Goal: Transaction & Acquisition: Book appointment/travel/reservation

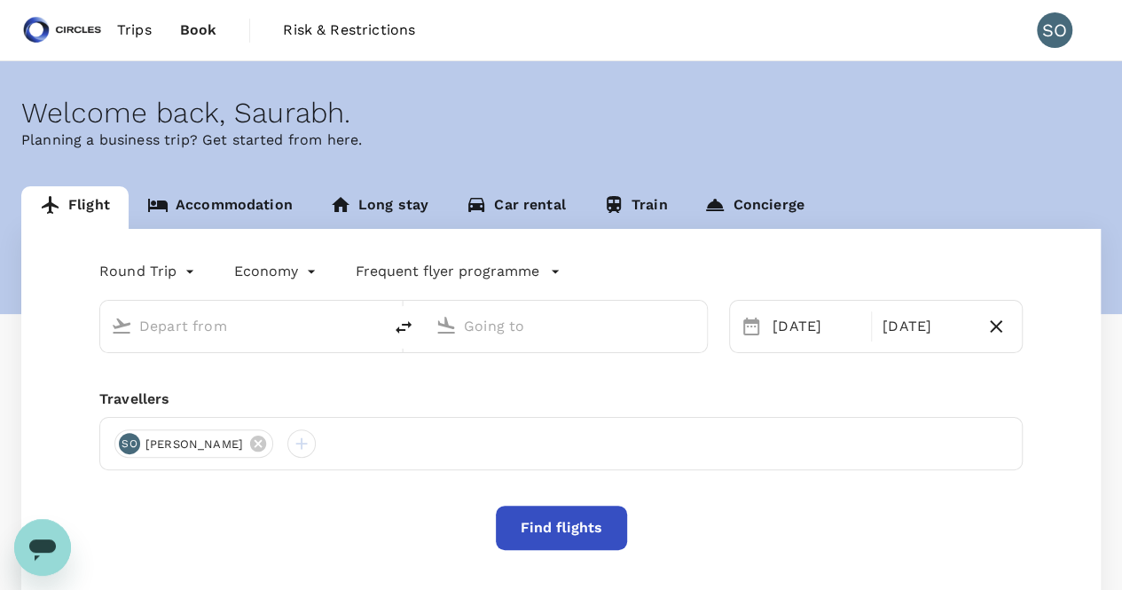
type input "Singapore Changi (SIN)"
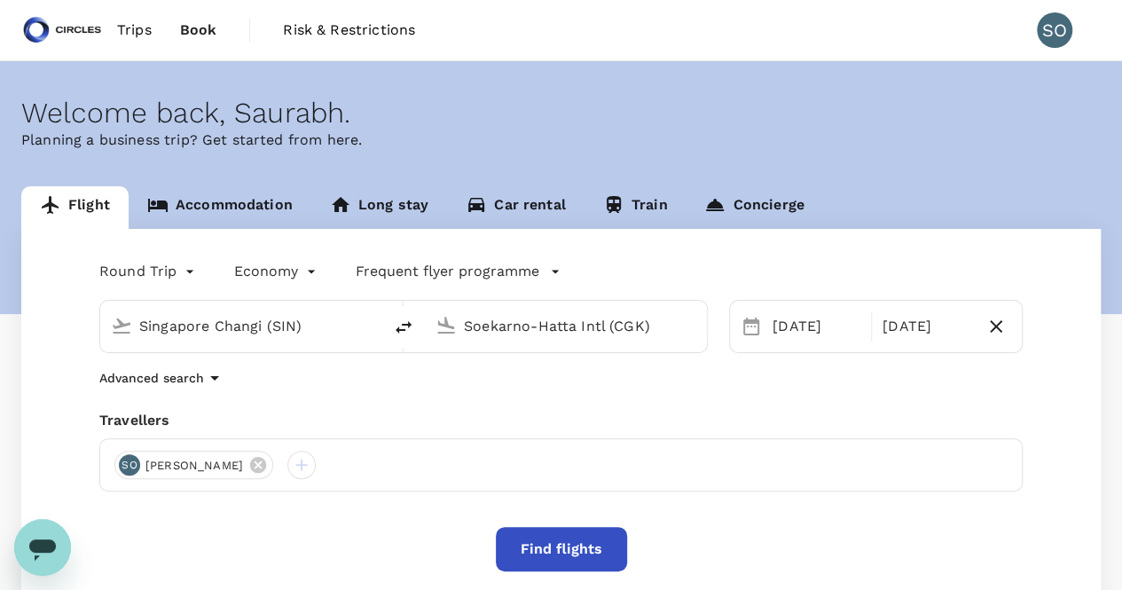
click at [199, 322] on input "Singapore Changi (SIN)" at bounding box center [242, 326] width 206 height 28
click at [495, 329] on input "Soekarno-Hatta Intl (CGK)" at bounding box center [567, 326] width 206 height 28
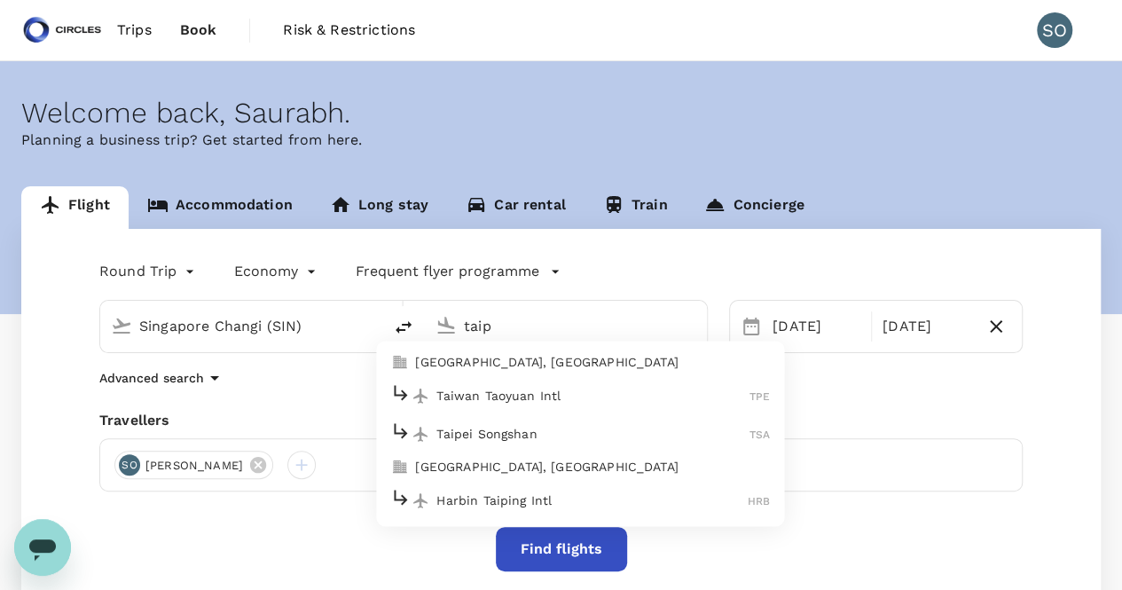
click at [499, 397] on p "Taiwan Taoyuan Intl" at bounding box center [593, 396] width 313 height 18
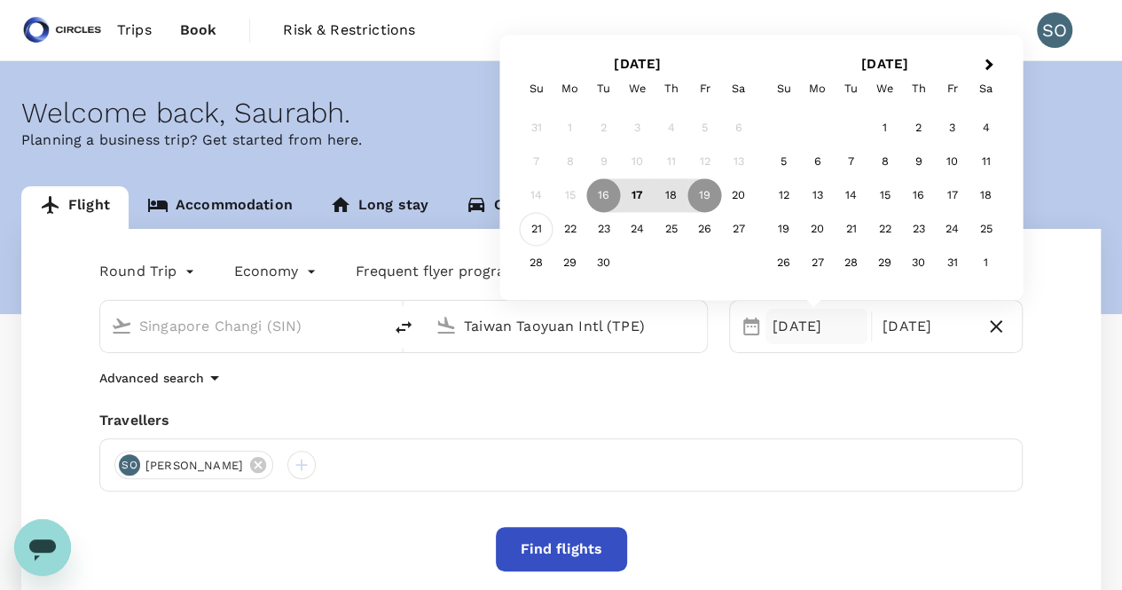
type input "Taiwan Taoyuan Intl (TPE)"
click at [538, 226] on div "21" at bounding box center [537, 230] width 34 height 34
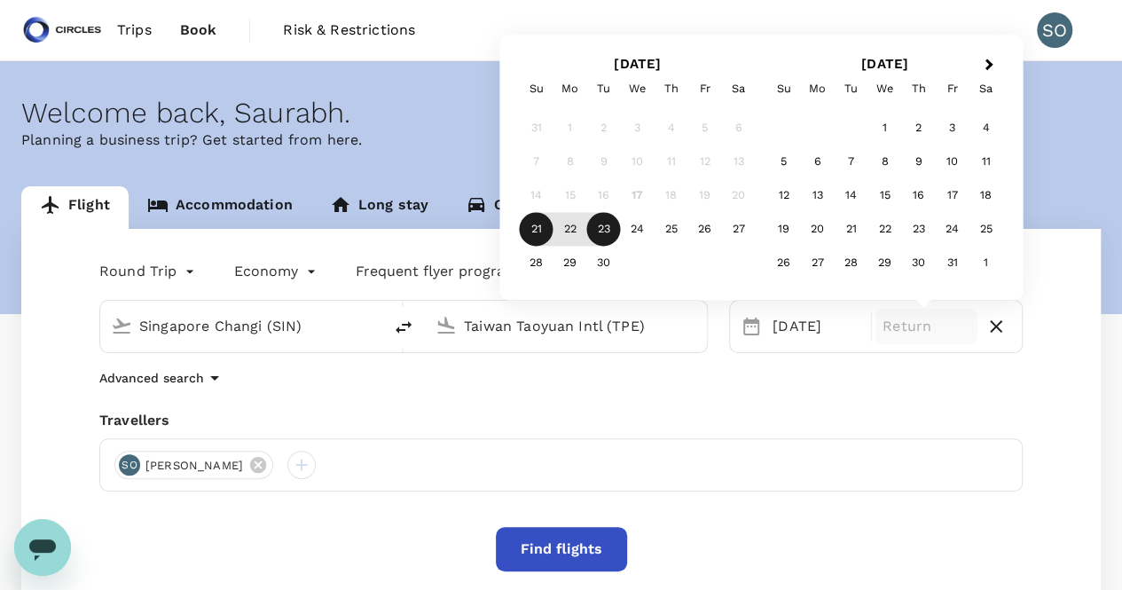
click at [613, 231] on div "23" at bounding box center [604, 230] width 34 height 34
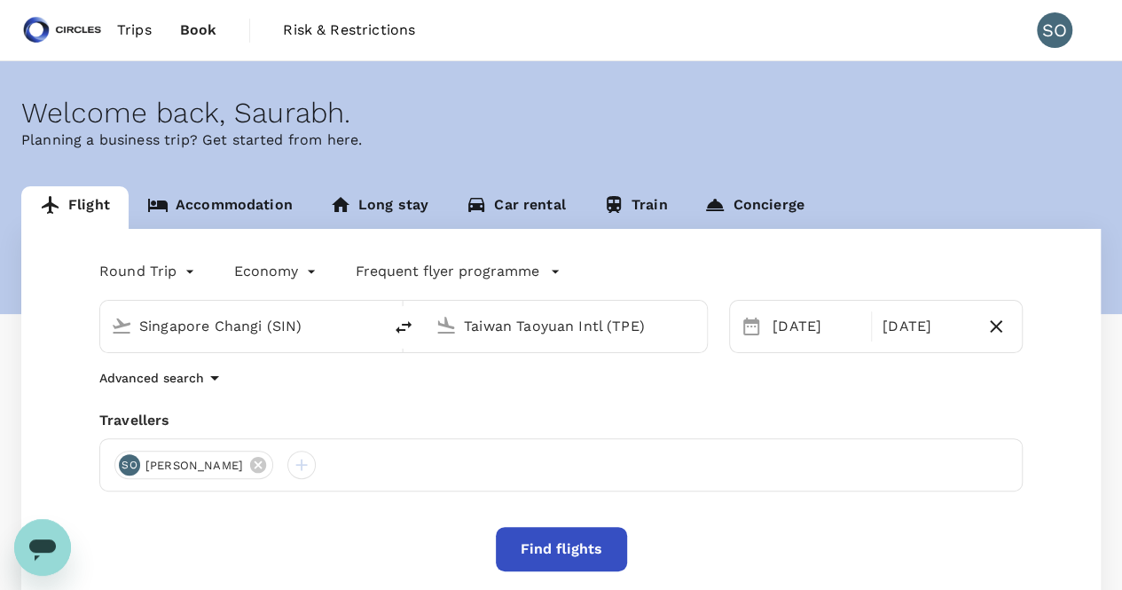
click at [574, 558] on button "Find flights" at bounding box center [561, 549] width 131 height 44
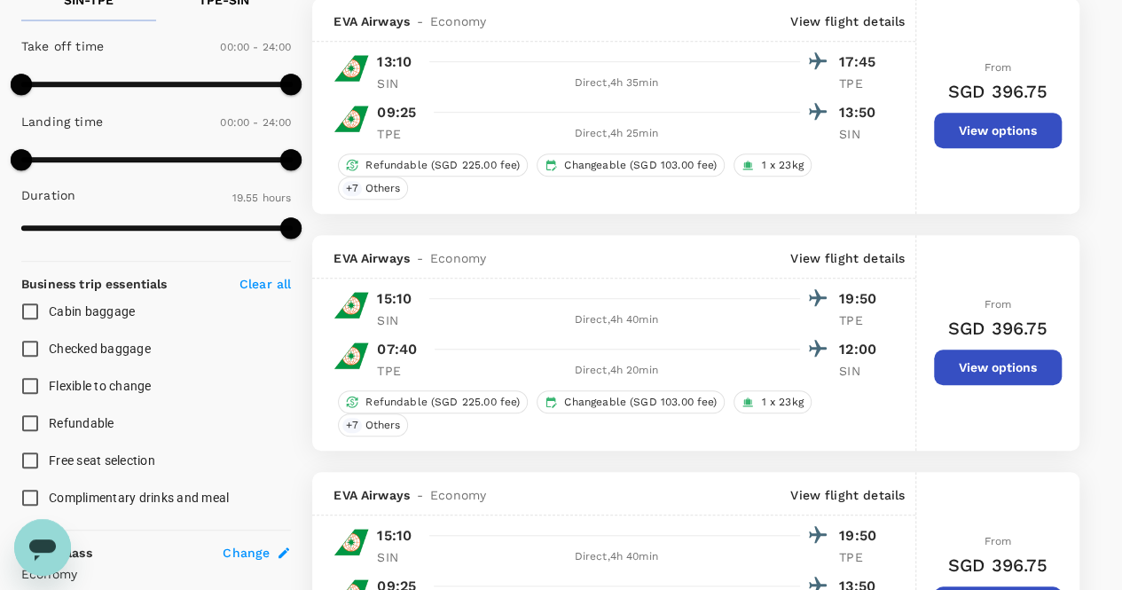
scroll to position [532, 0]
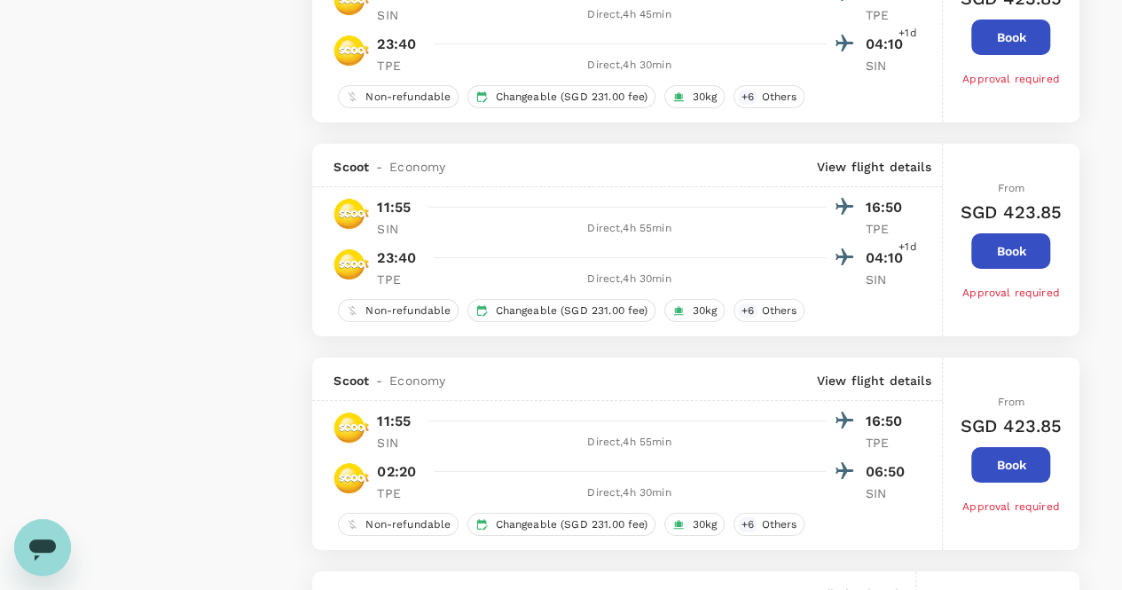
type input "1335"
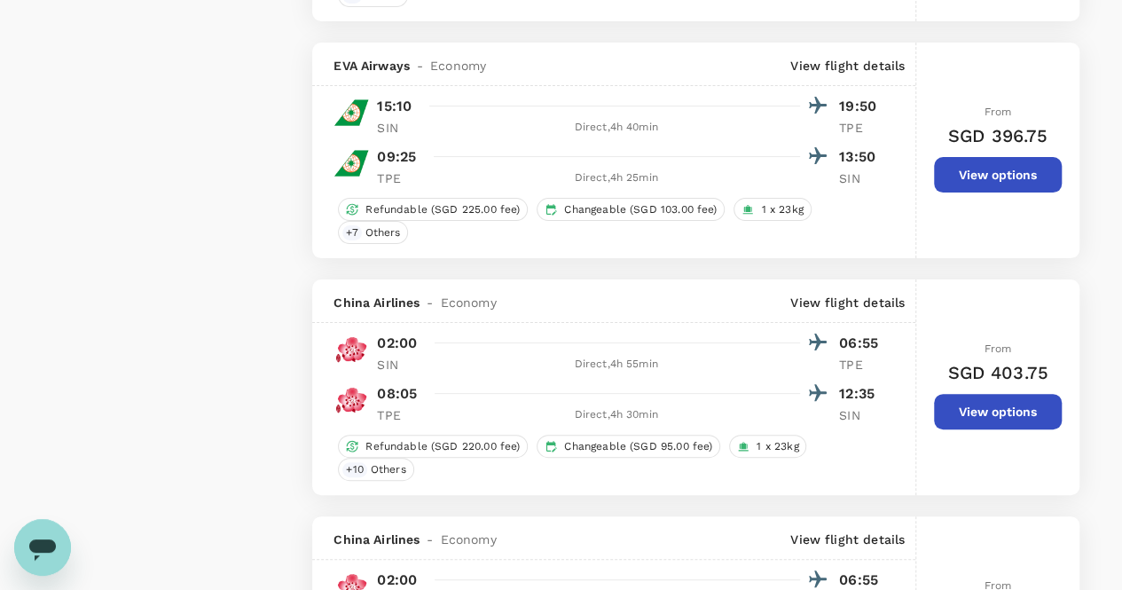
scroll to position [3461, 0]
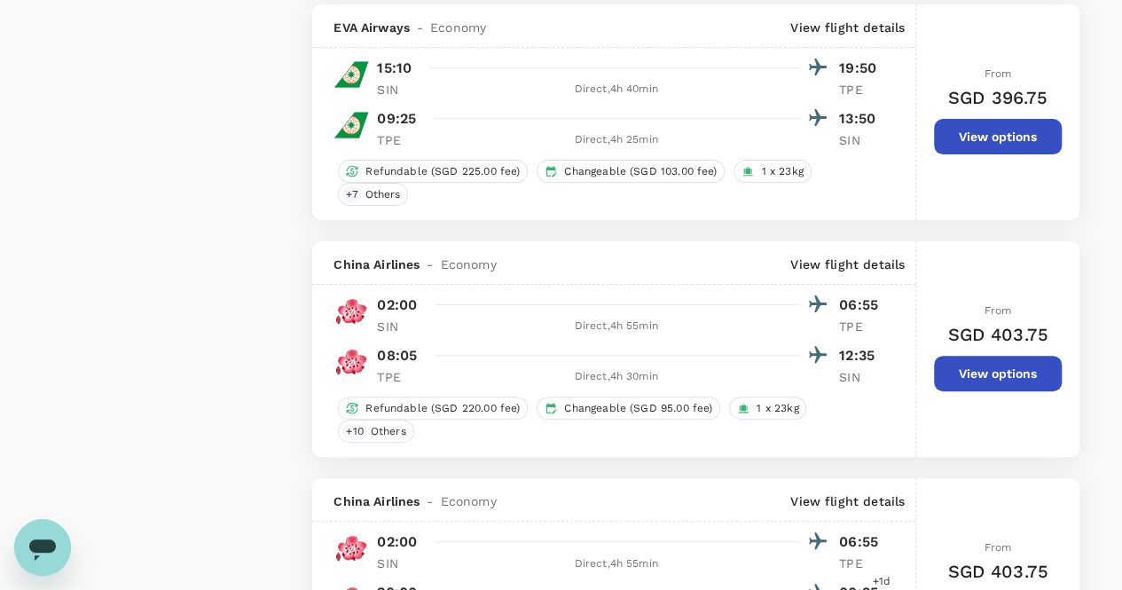
click at [652, 320] on div "Direct , 4h 55min" at bounding box center [616, 327] width 368 height 18
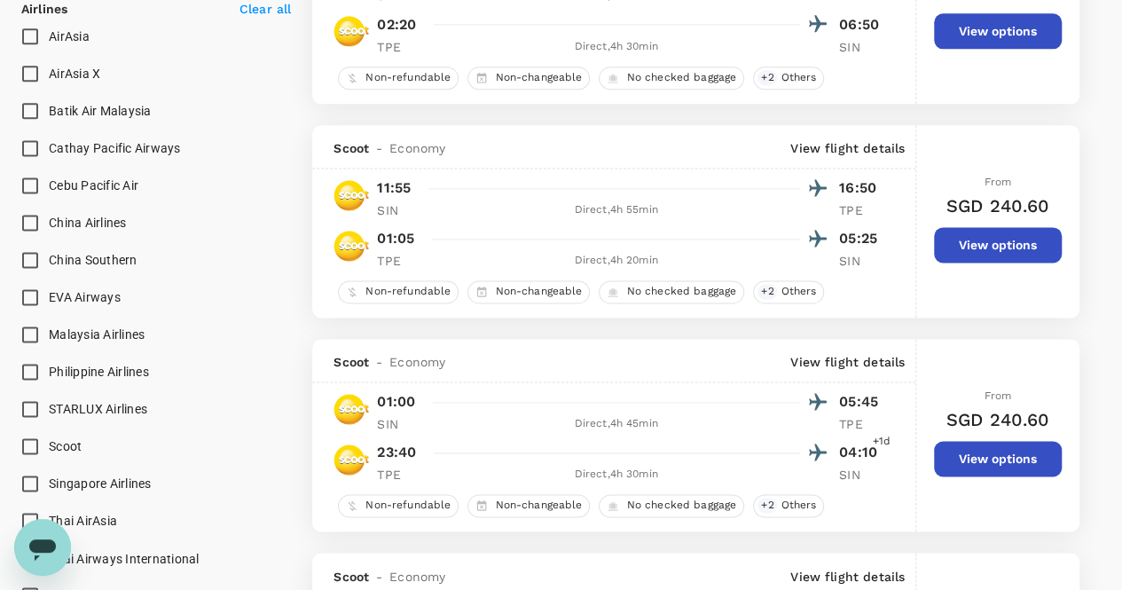
scroll to position [1170, 0]
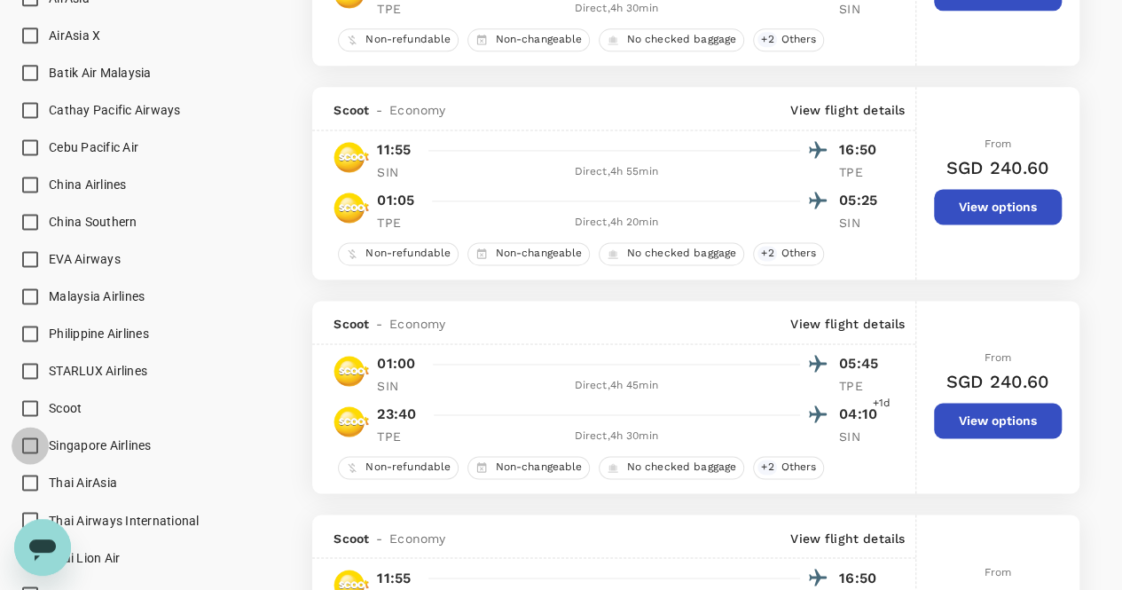
click at [28, 446] on input "Singapore Airlines" at bounding box center [30, 445] width 37 height 37
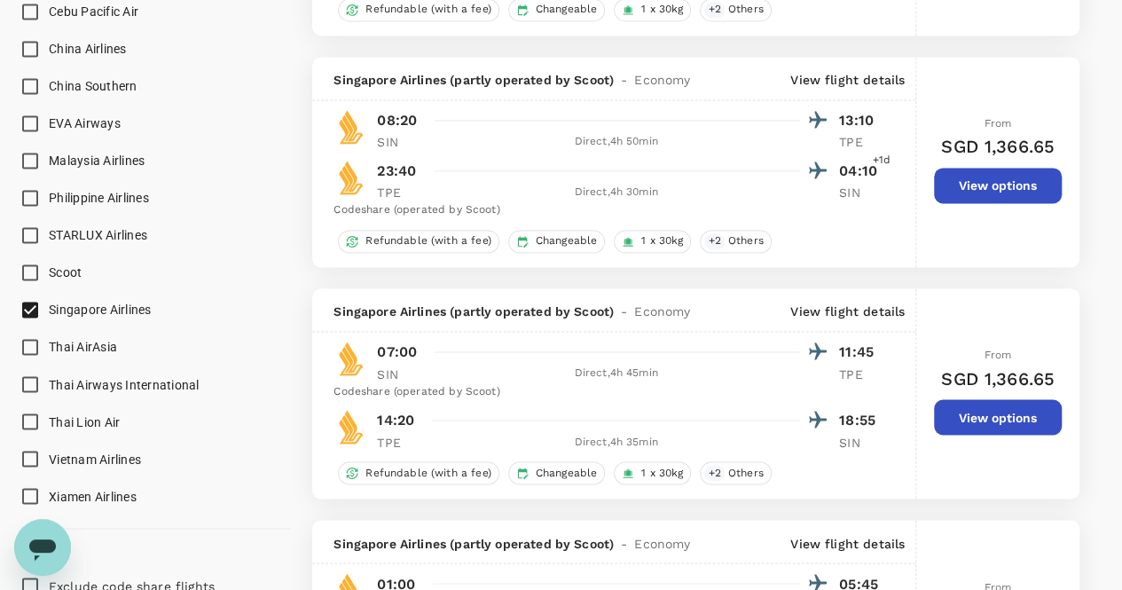
scroll to position [1313, 0]
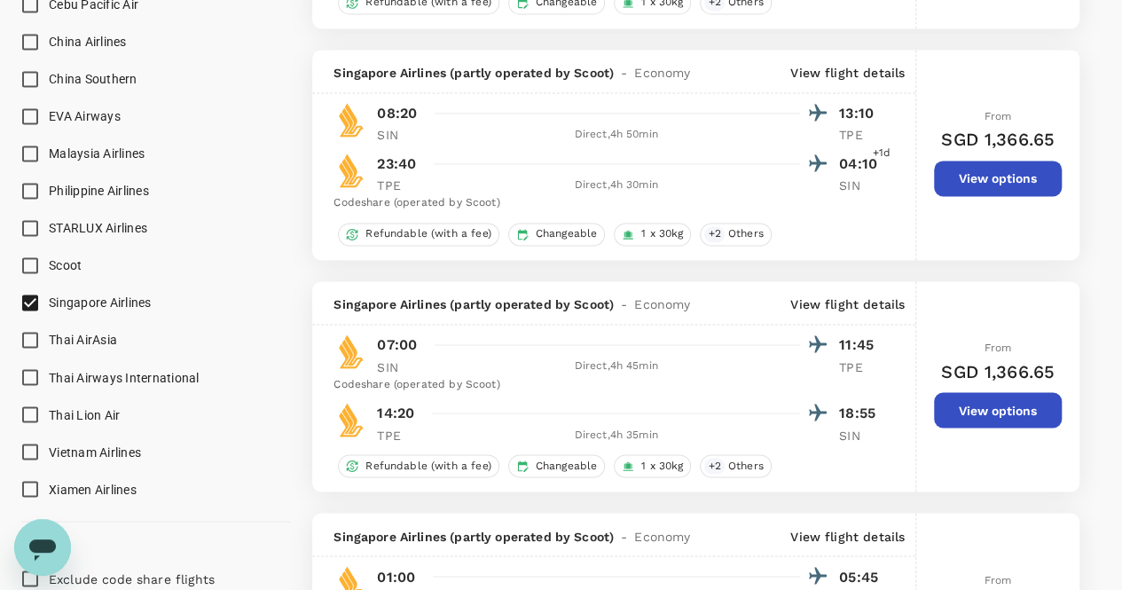
checkbox input "false"
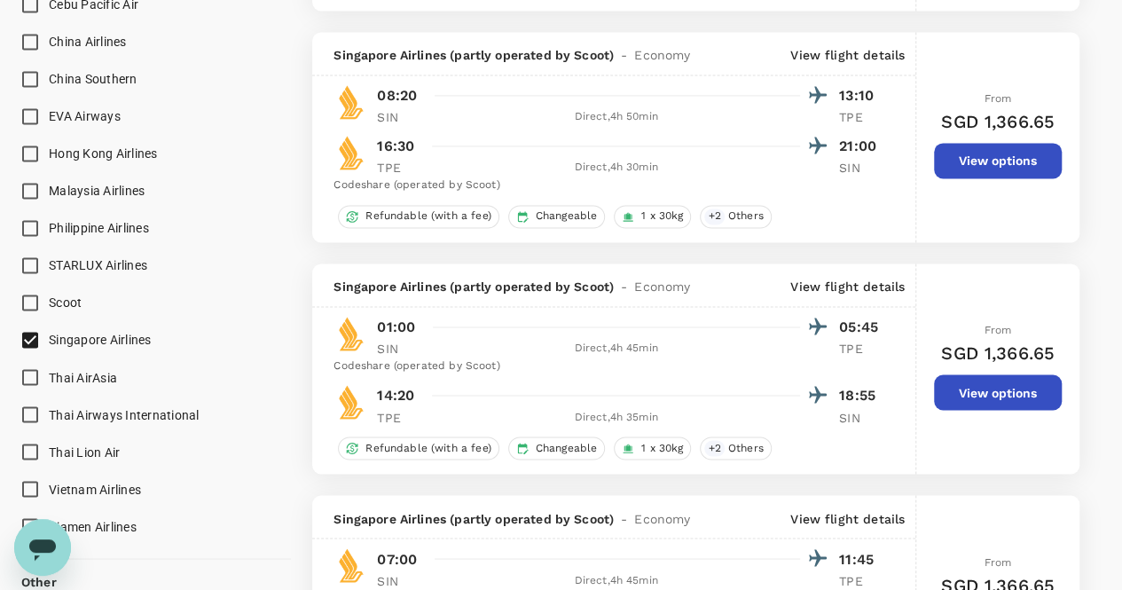
click at [32, 336] on input "Singapore Airlines" at bounding box center [30, 339] width 37 height 37
checkbox input "false"
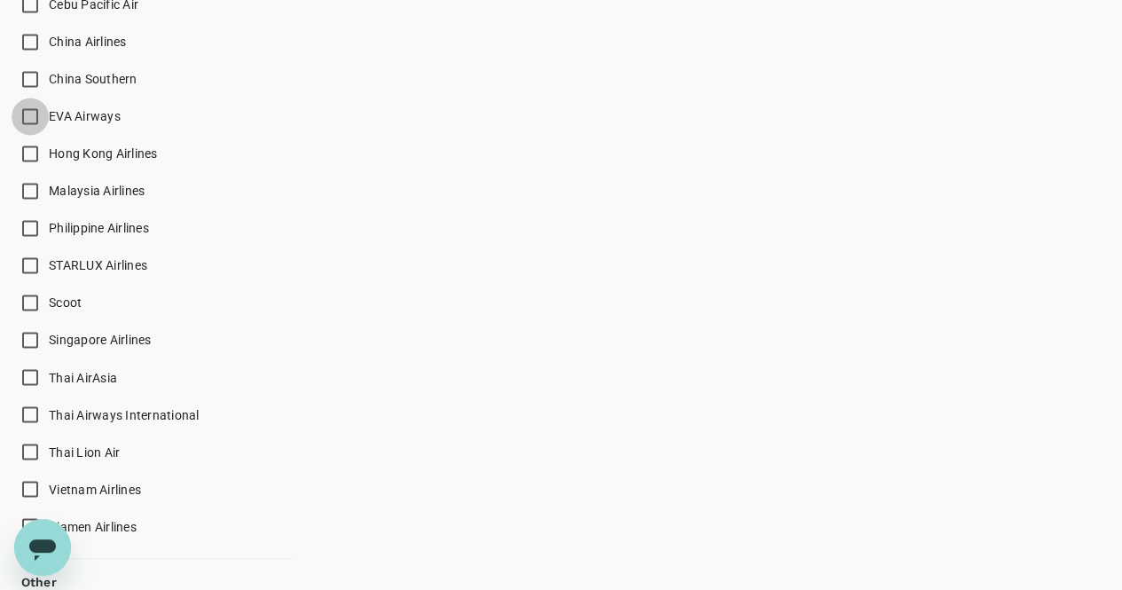
click at [34, 114] on input "EVA Airways" at bounding box center [30, 116] width 37 height 37
checkbox input "true"
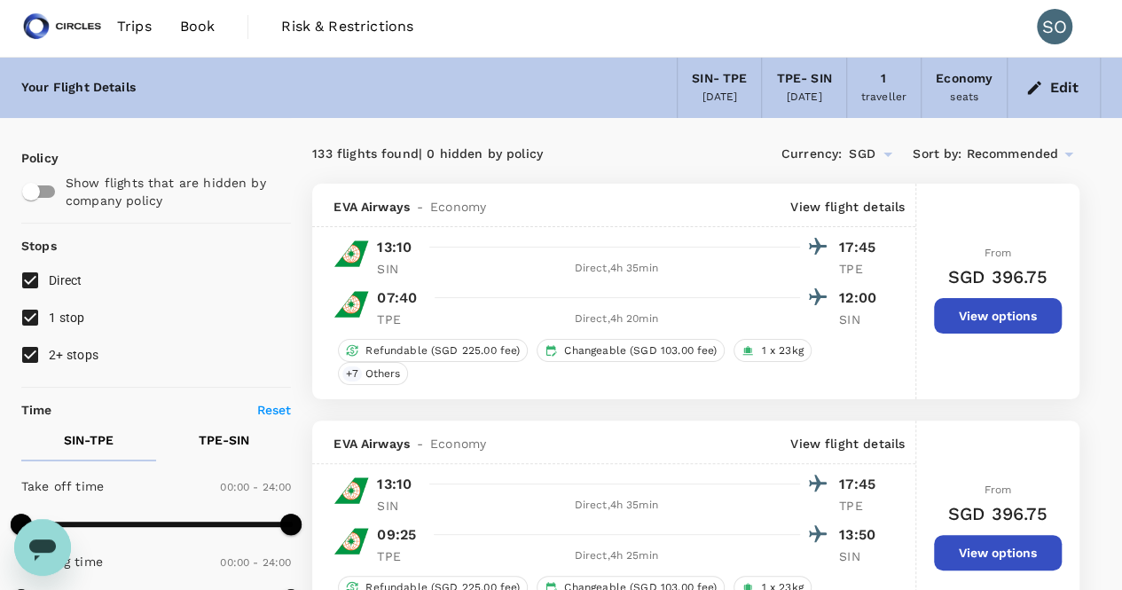
scroll to position [0, 0]
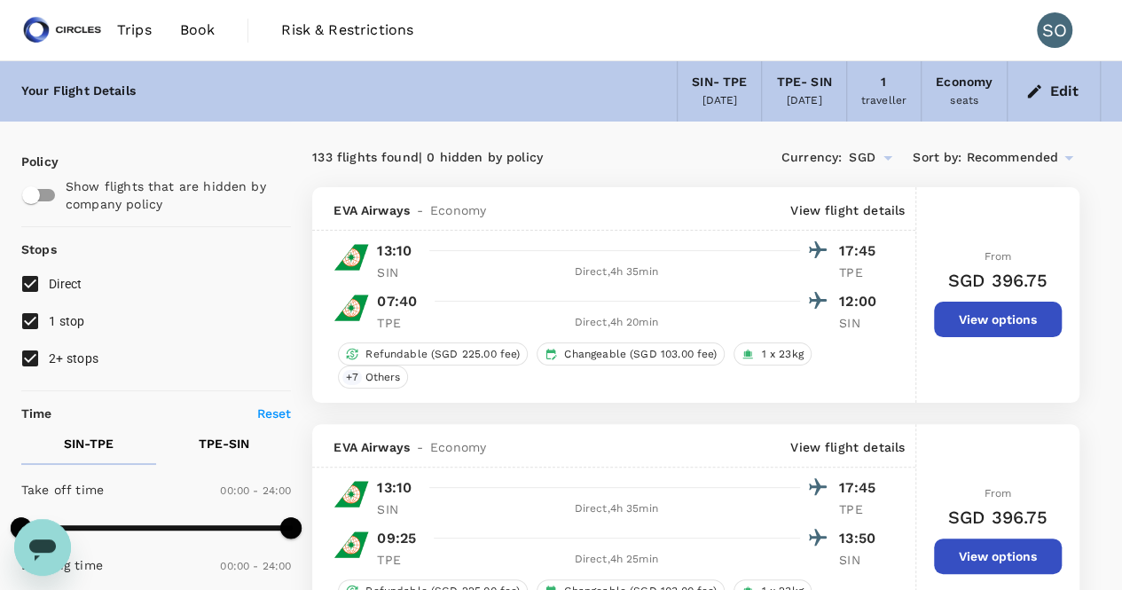
click at [1031, 92] on icon "button" at bounding box center [1034, 90] width 13 height 13
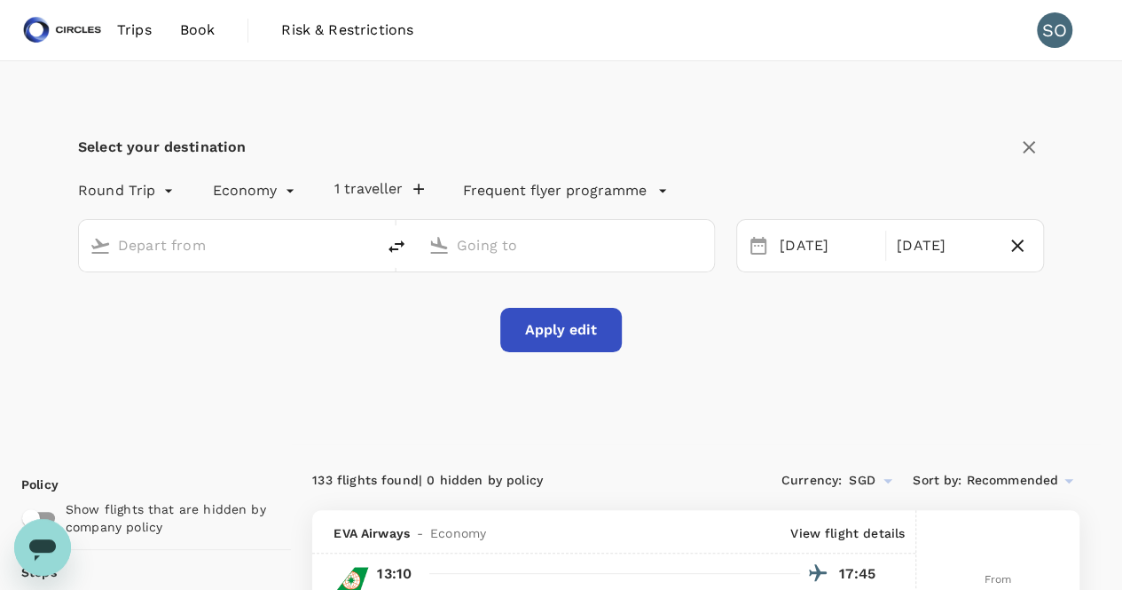
type input "Singapore Changi (SIN)"
type input "Taiwan Taoyuan Intl (TPE)"
click at [931, 248] on div "[DATE]" at bounding box center [944, 246] width 109 height 35
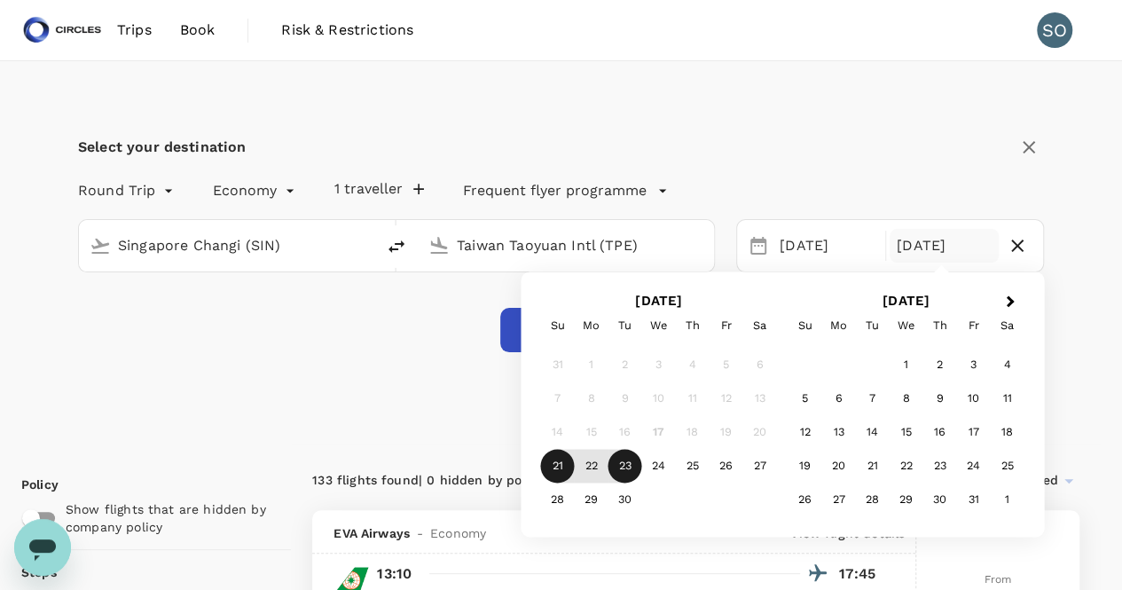
click at [1030, 147] on icon "button" at bounding box center [1029, 147] width 12 height 12
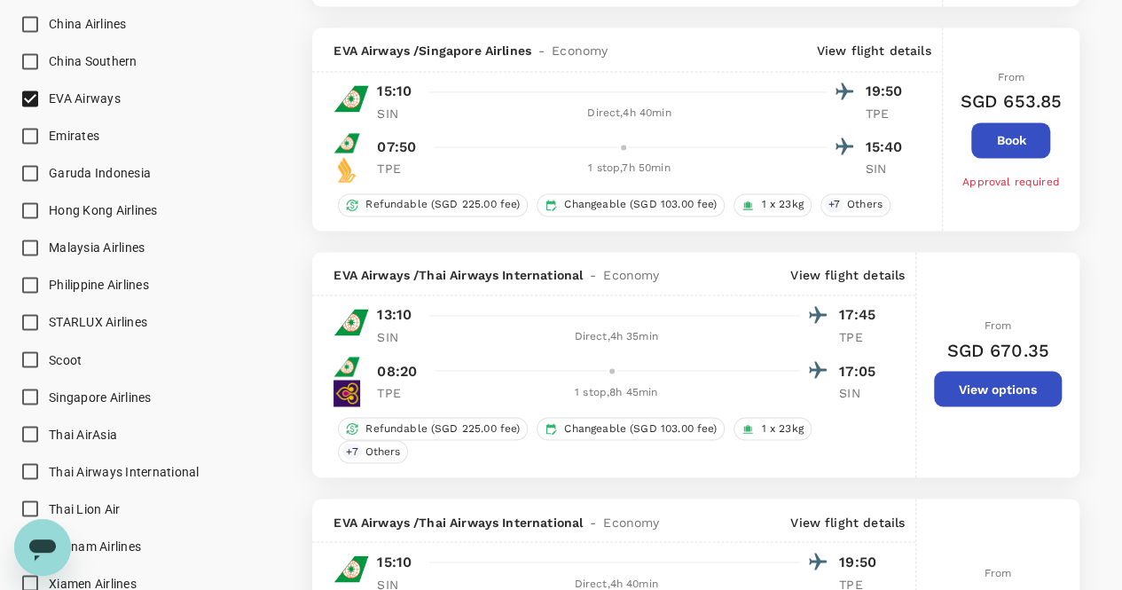
scroll to position [1331, 0]
click at [27, 22] on input "China Airlines" at bounding box center [30, 23] width 37 height 37
checkbox input "true"
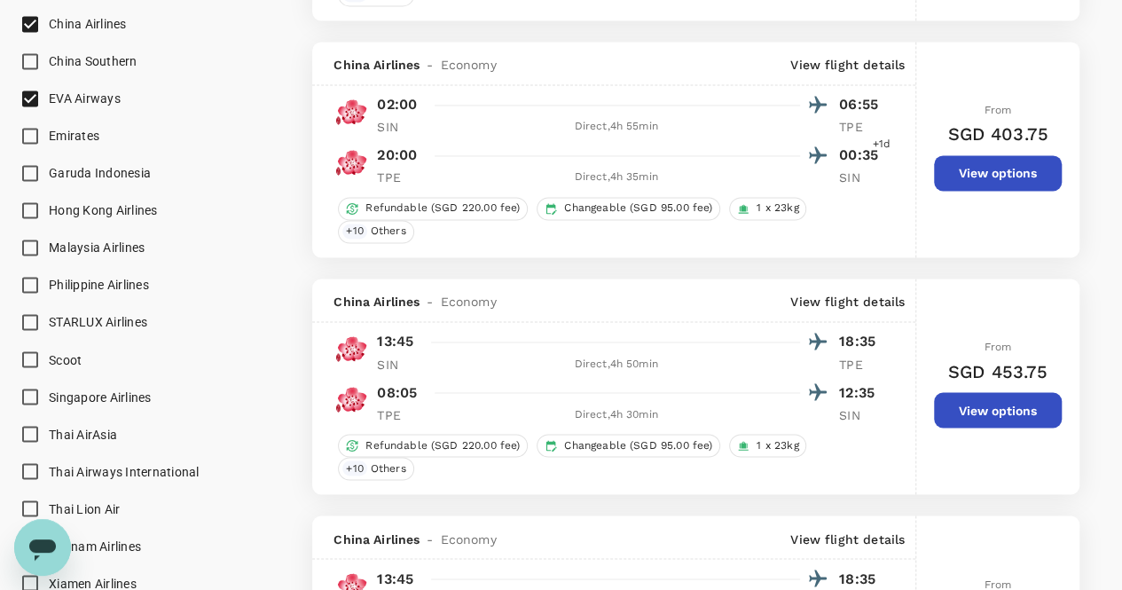
click at [409, 154] on p "20:00" at bounding box center [397, 155] width 40 height 21
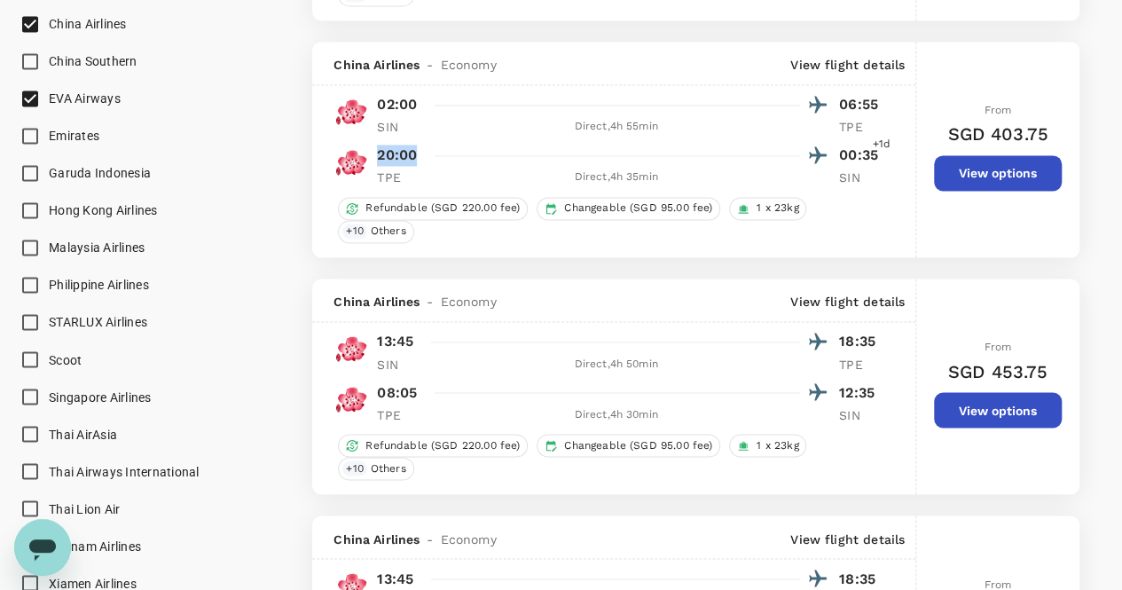
click at [409, 154] on p "20:00" at bounding box center [397, 155] width 40 height 21
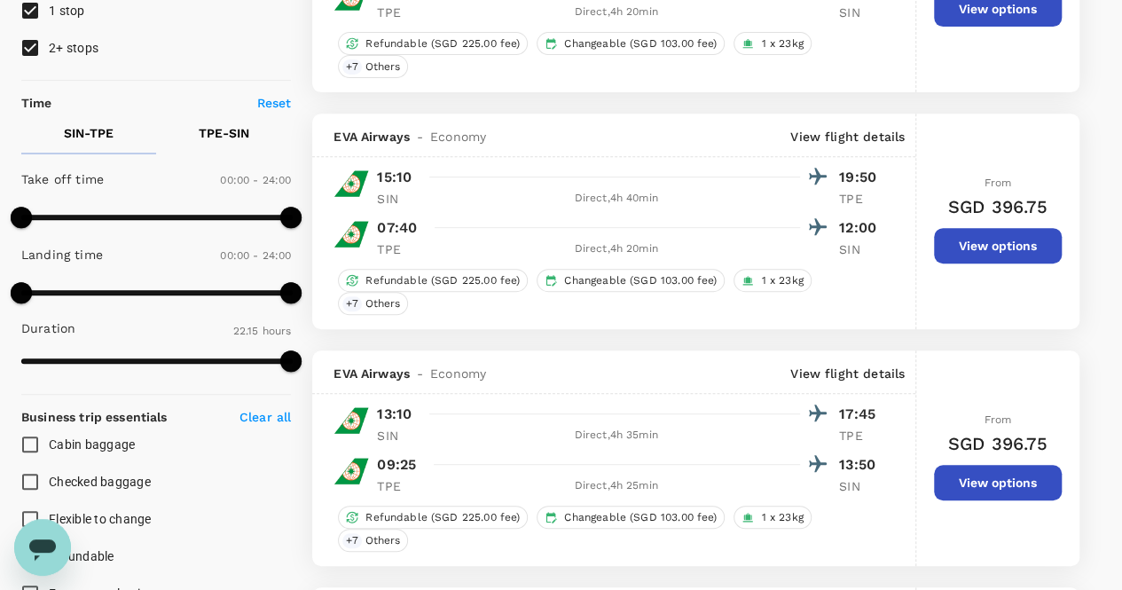
scroll to position [0, 0]
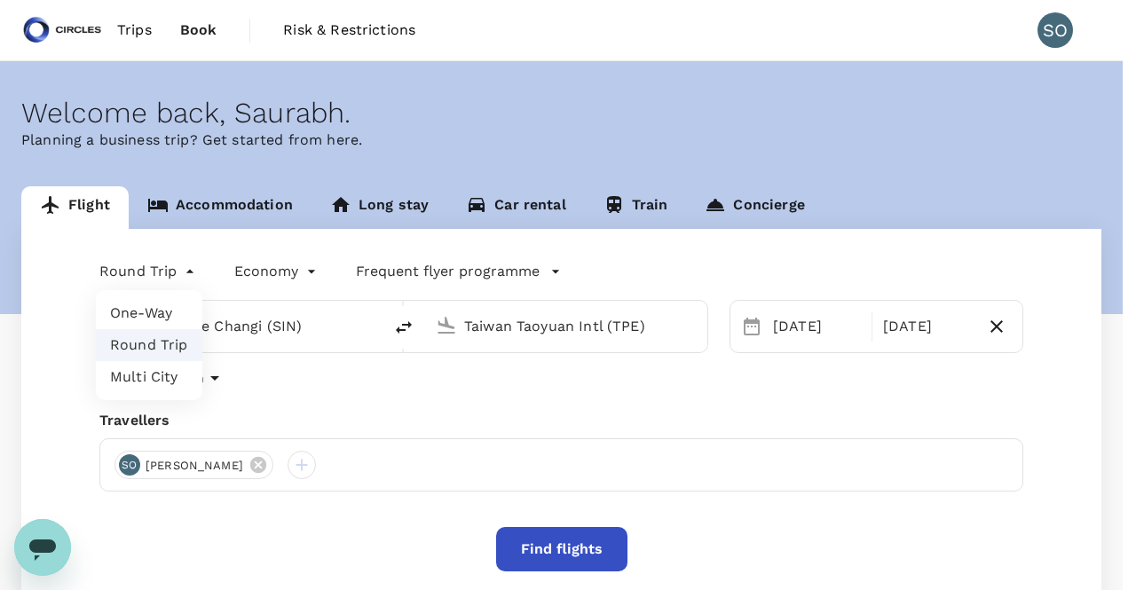
click at [172, 274] on body "Trips Book Risk & Restrictions SO Welcome back , Saurabh . Planning a business …" at bounding box center [568, 373] width 1136 height 747
click at [161, 325] on li "One-Way" at bounding box center [149, 313] width 106 height 32
type input "oneway"
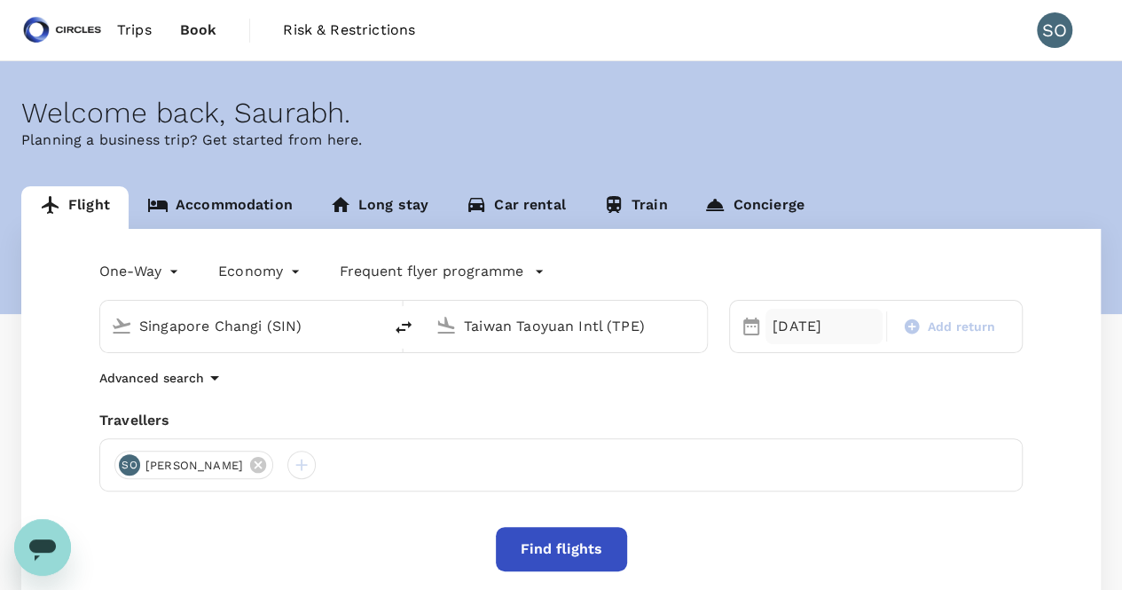
click at [776, 324] on div "[DATE]" at bounding box center [824, 326] width 117 height 35
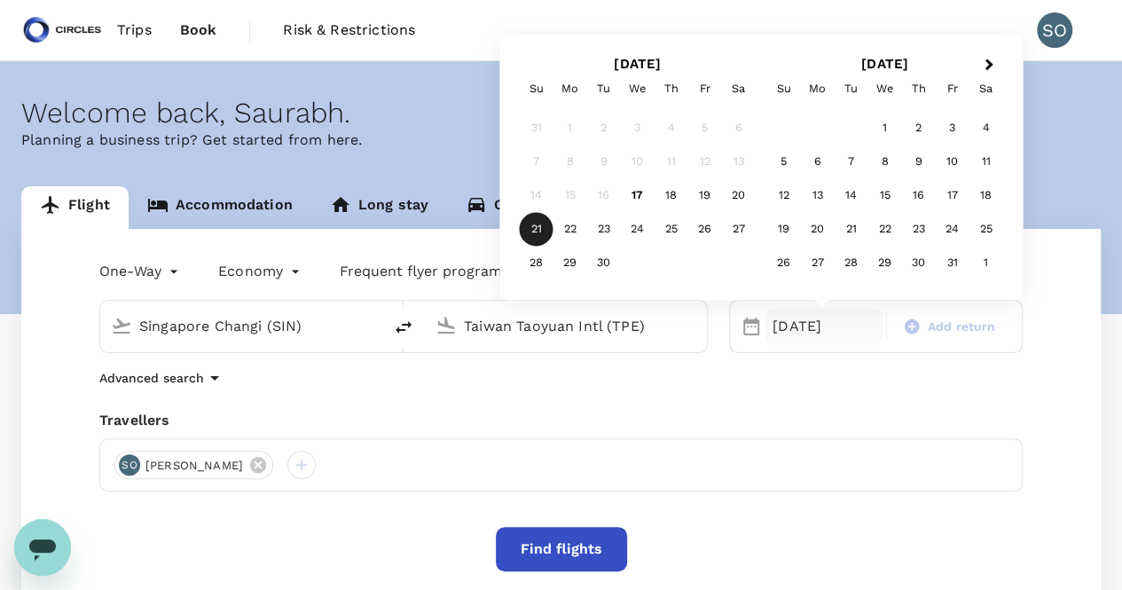
click at [535, 237] on div "21" at bounding box center [537, 230] width 34 height 34
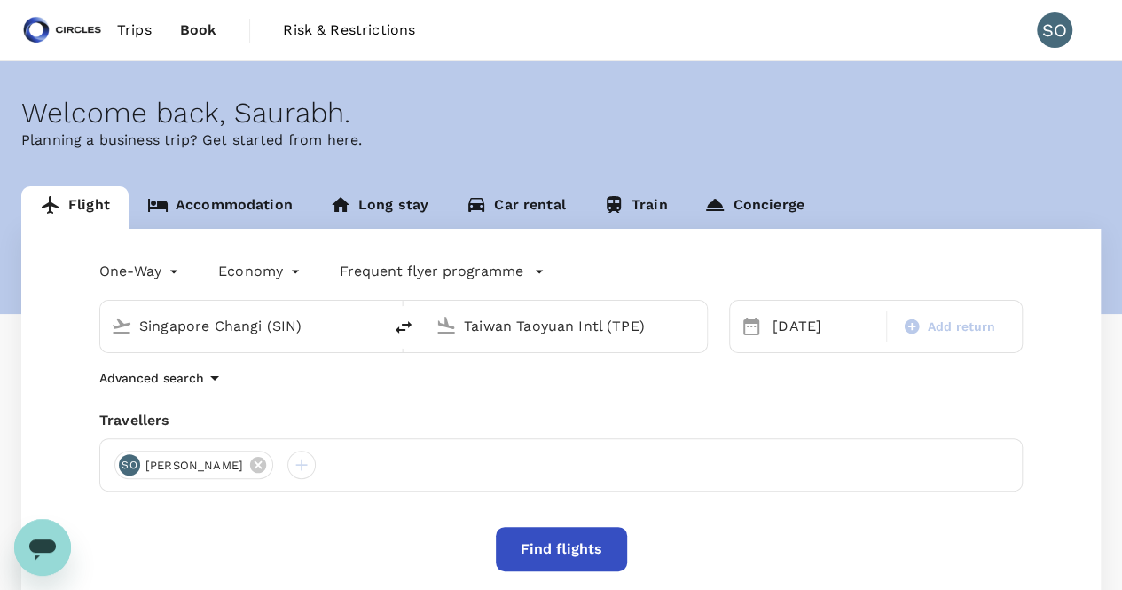
click at [557, 541] on button "Find flights" at bounding box center [561, 549] width 131 height 44
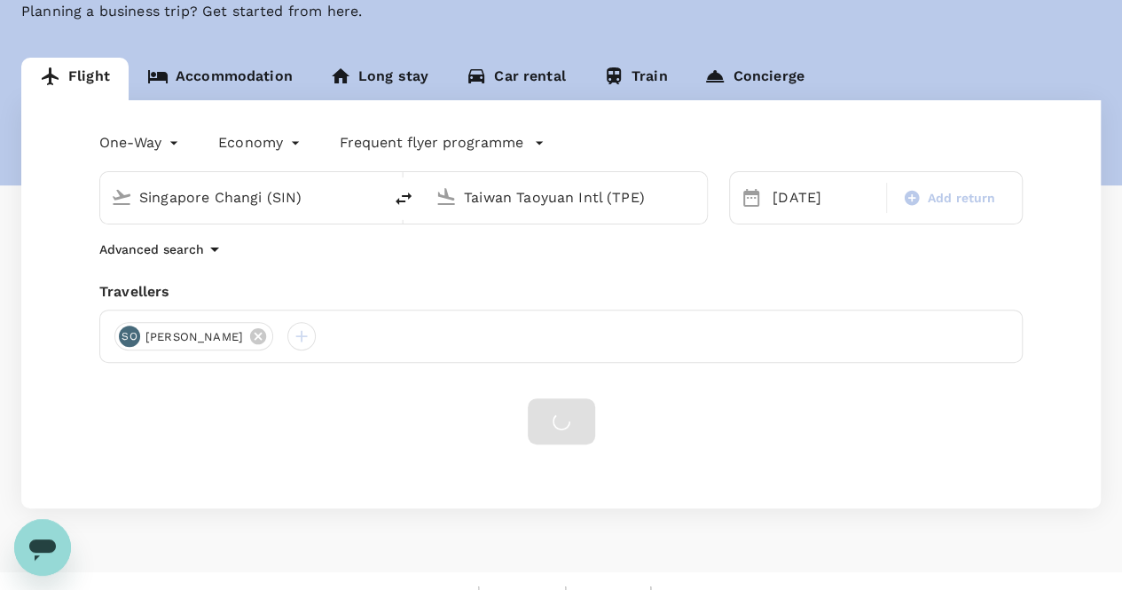
scroll to position [157, 0]
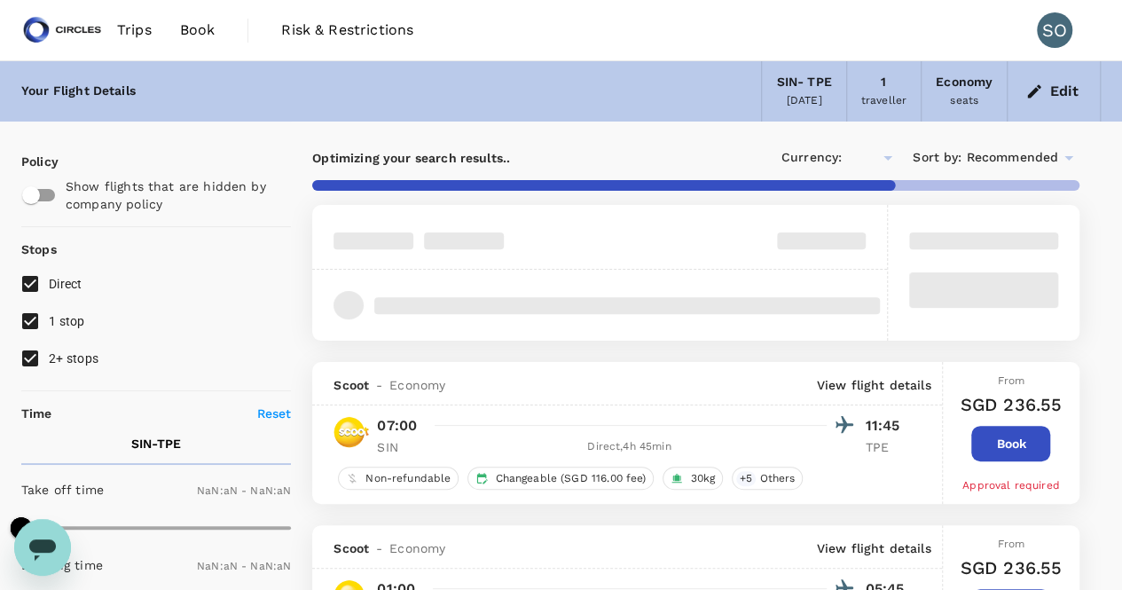
type input "SGD"
type input "1440"
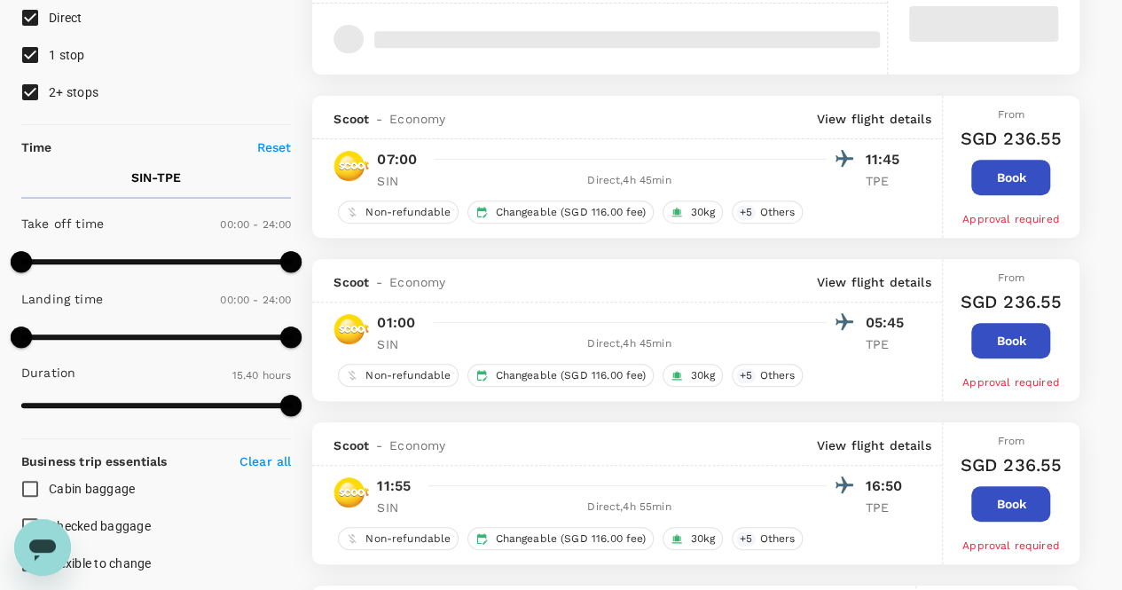
type input "1430"
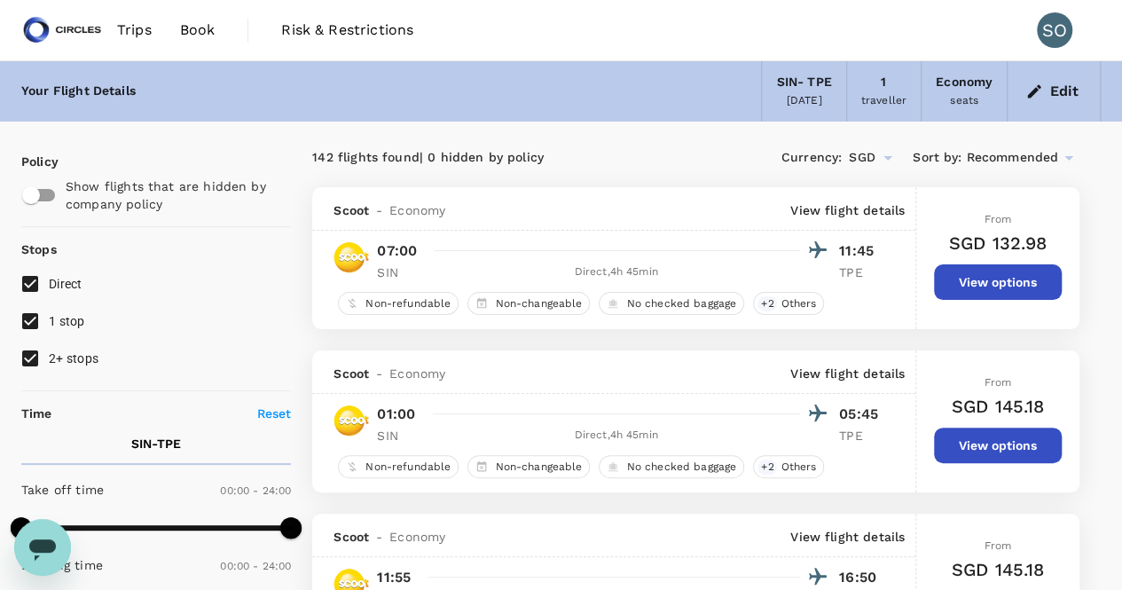
click at [1038, 95] on icon "button" at bounding box center [1035, 92] width 18 height 18
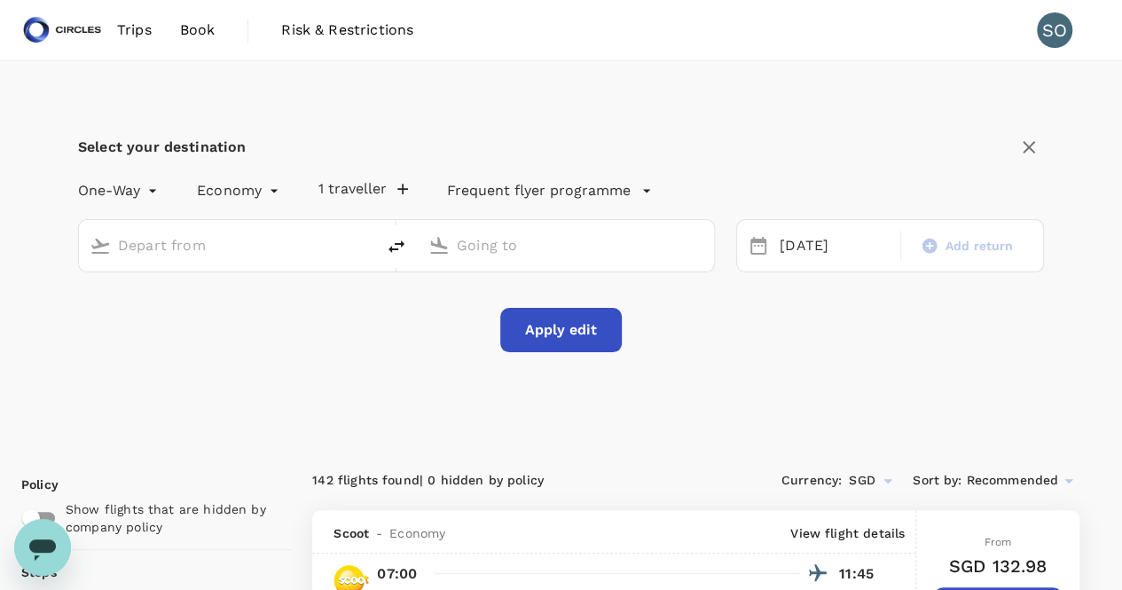
type input "Singapore Changi (SIN)"
type input "Taiwan Taoyuan Intl (TPE)"
click at [394, 249] on icon "delete" at bounding box center [397, 246] width 16 height 12
type input "Taiwan Taoyuan Intl (TPE)"
type input "Singapore Changi (SIN)"
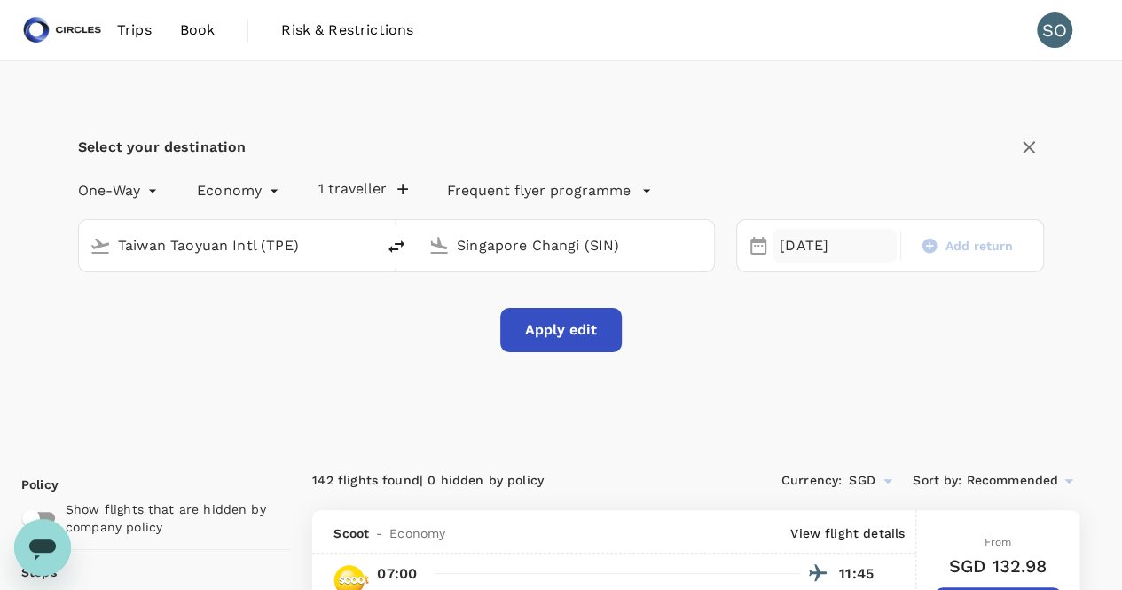
click at [809, 240] on div "[DATE]" at bounding box center [835, 246] width 124 height 35
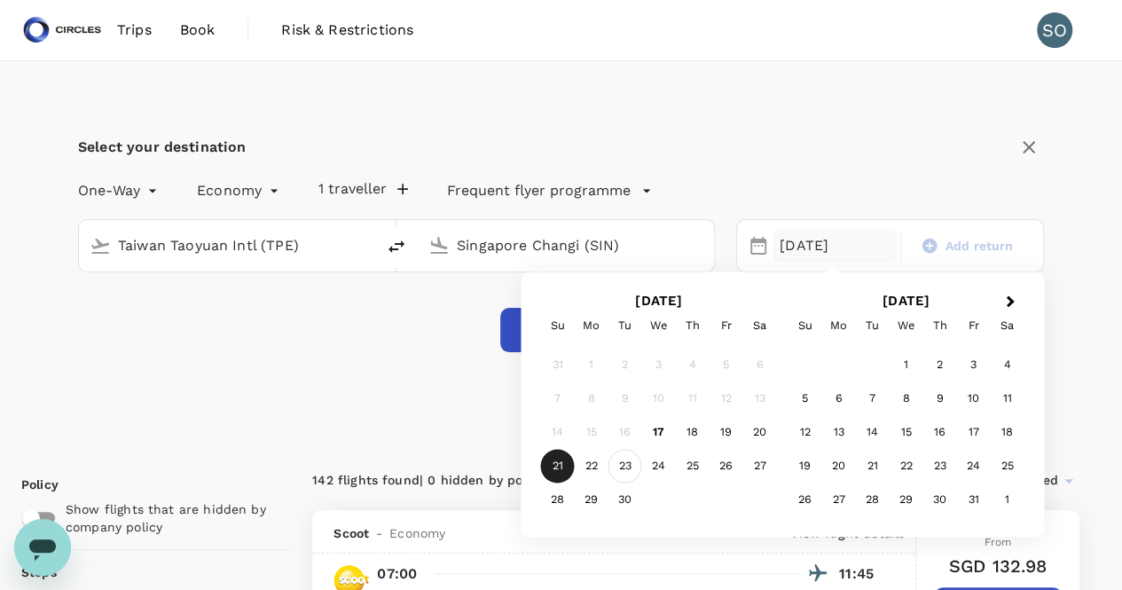
click at [633, 469] on div "23" at bounding box center [626, 467] width 34 height 34
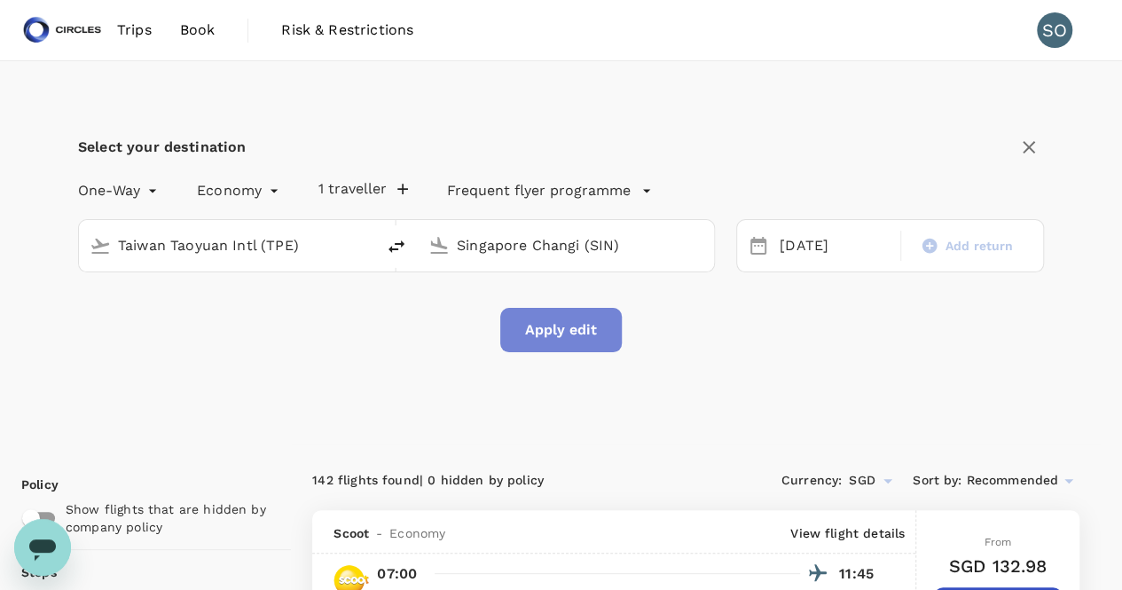
click at [590, 336] on button "Apply edit" at bounding box center [561, 330] width 122 height 44
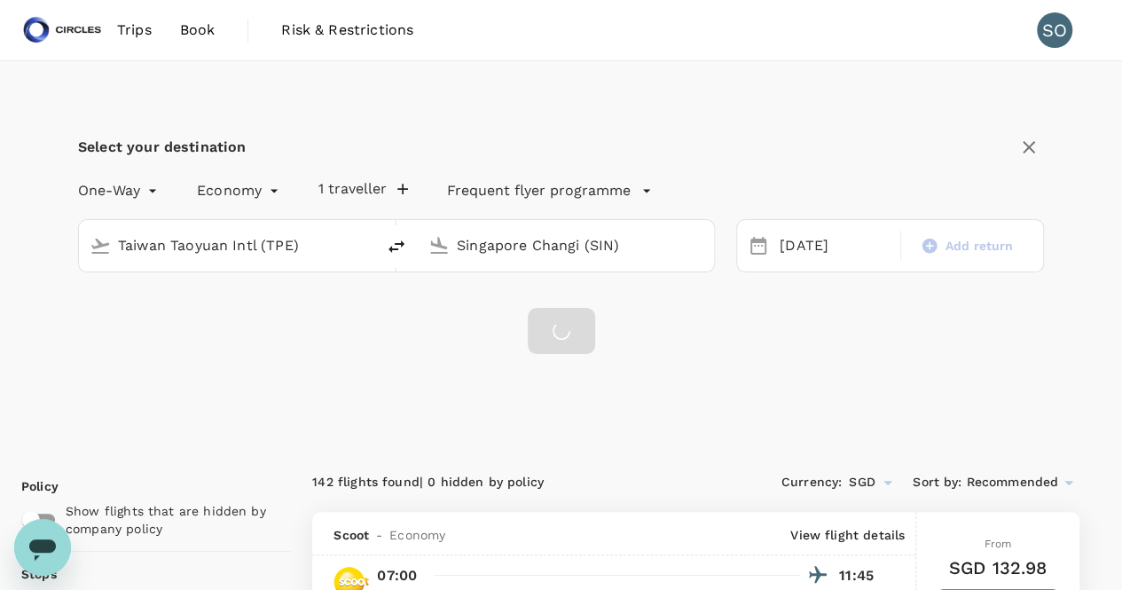
checkbox input "false"
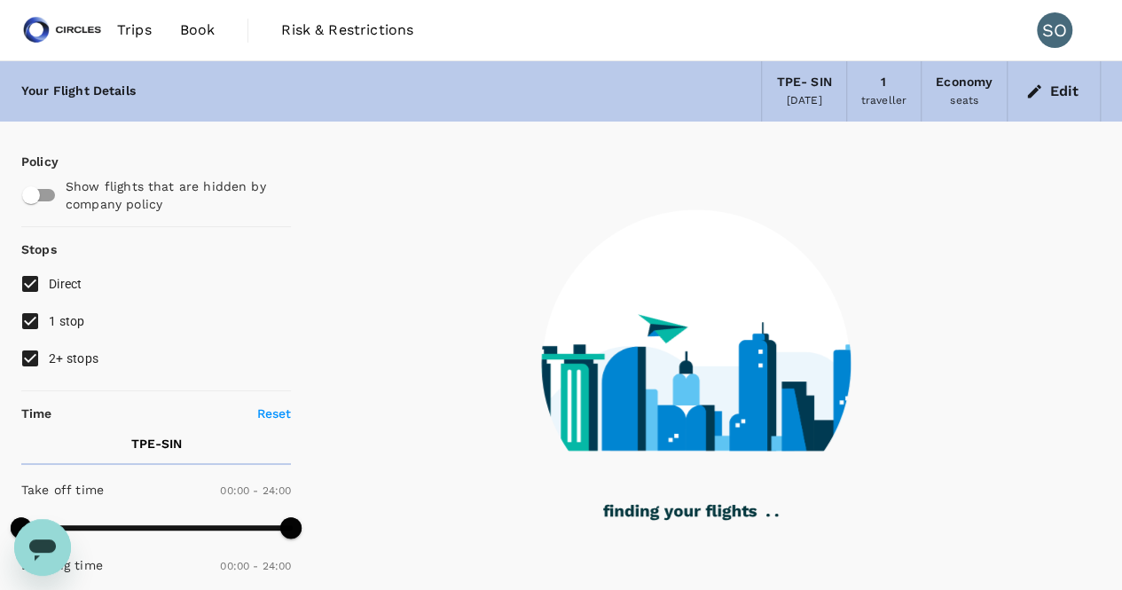
click at [28, 320] on input "1 stop" at bounding box center [30, 321] width 37 height 37
checkbox input "false"
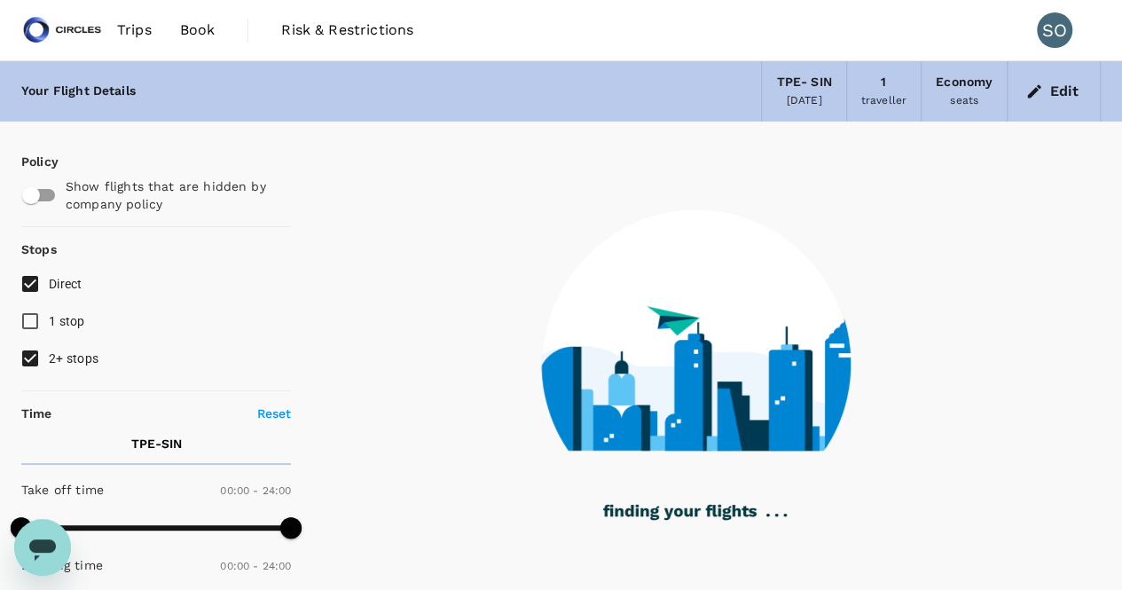
click at [26, 359] on input "2+ stops" at bounding box center [30, 358] width 37 height 37
checkbox input "false"
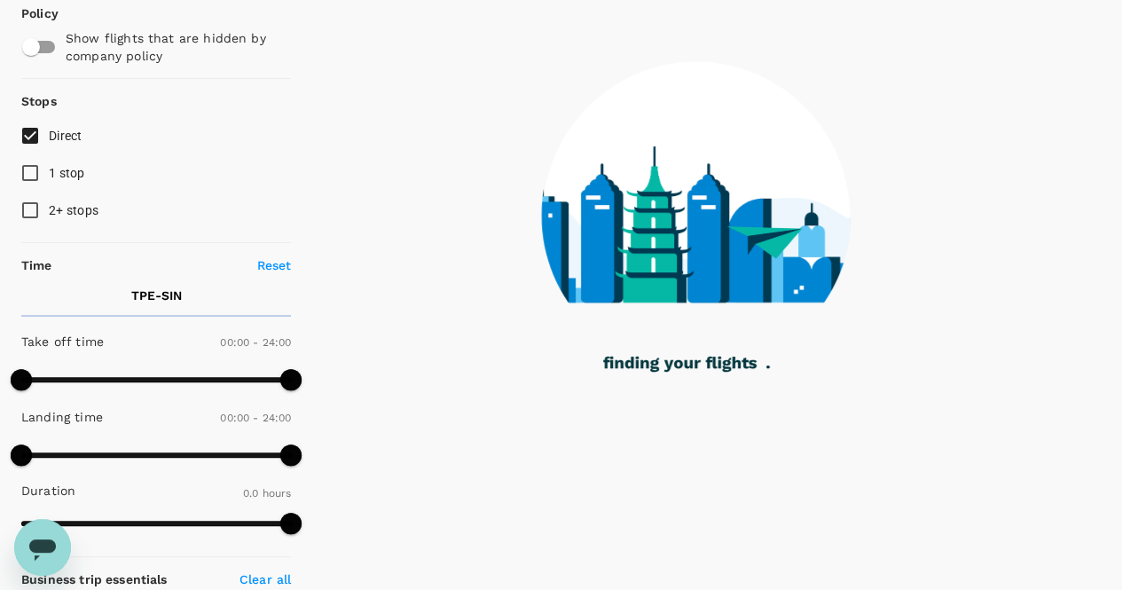
scroll to position [177, 0]
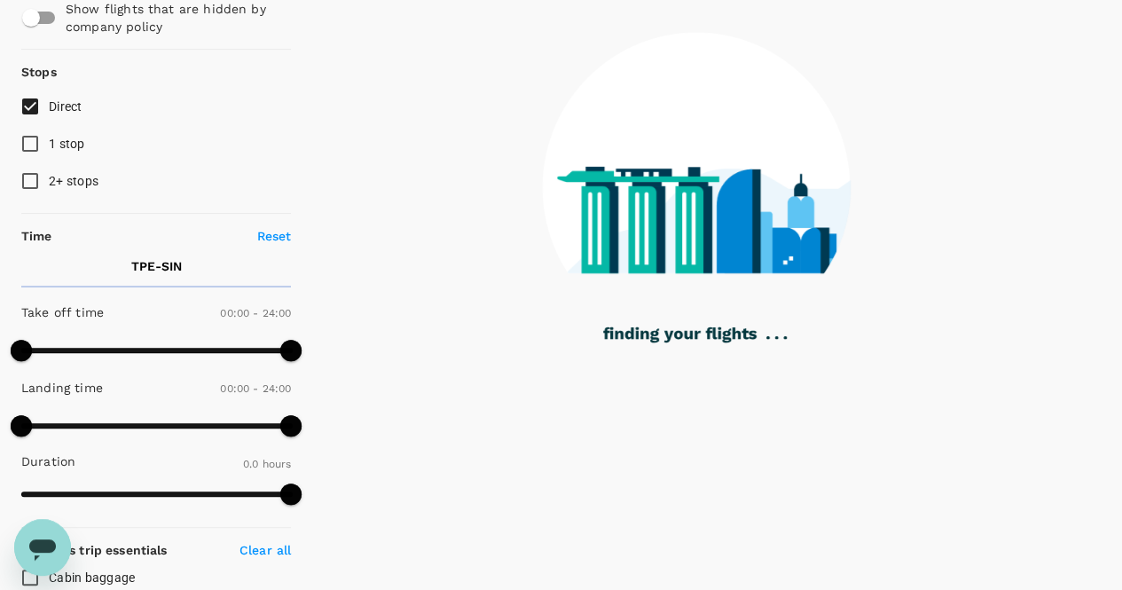
type input "1375"
checkbox input "true"
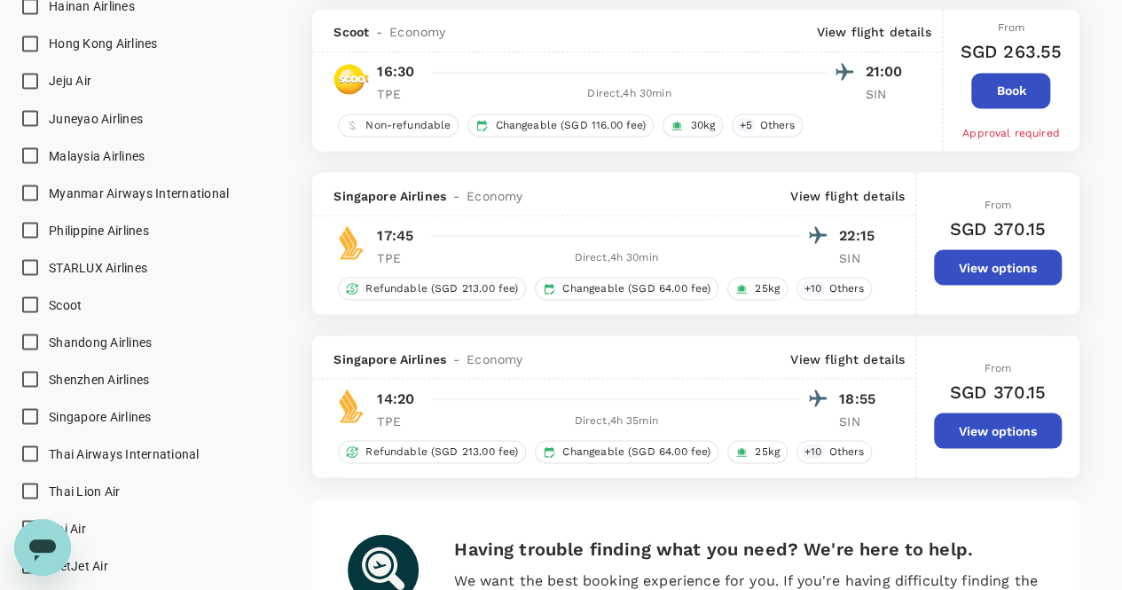
scroll to position [1597, 0]
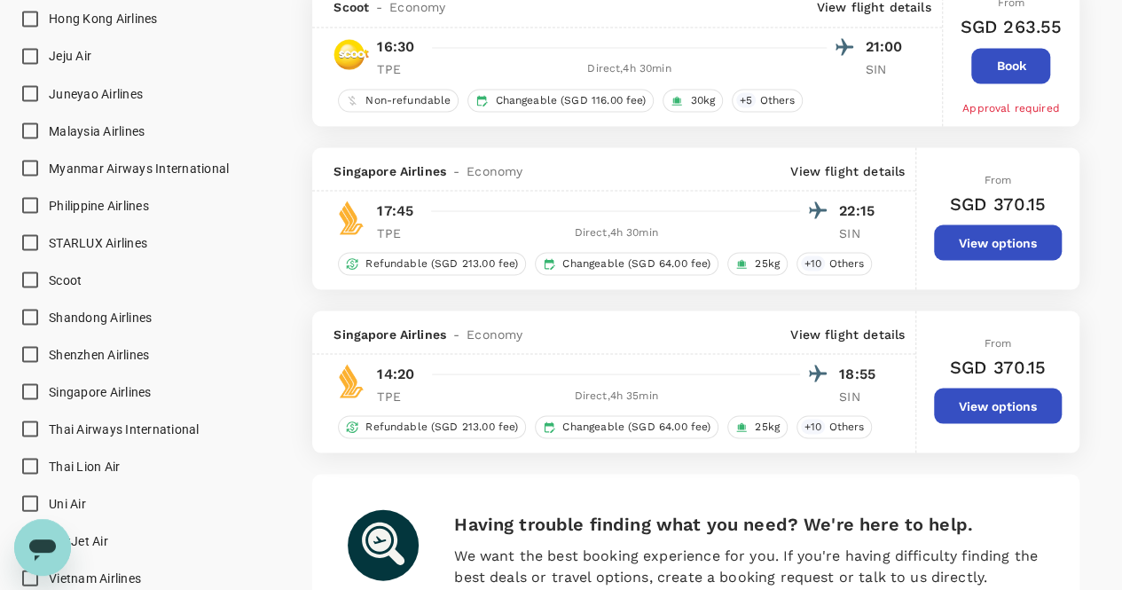
type input "1395"
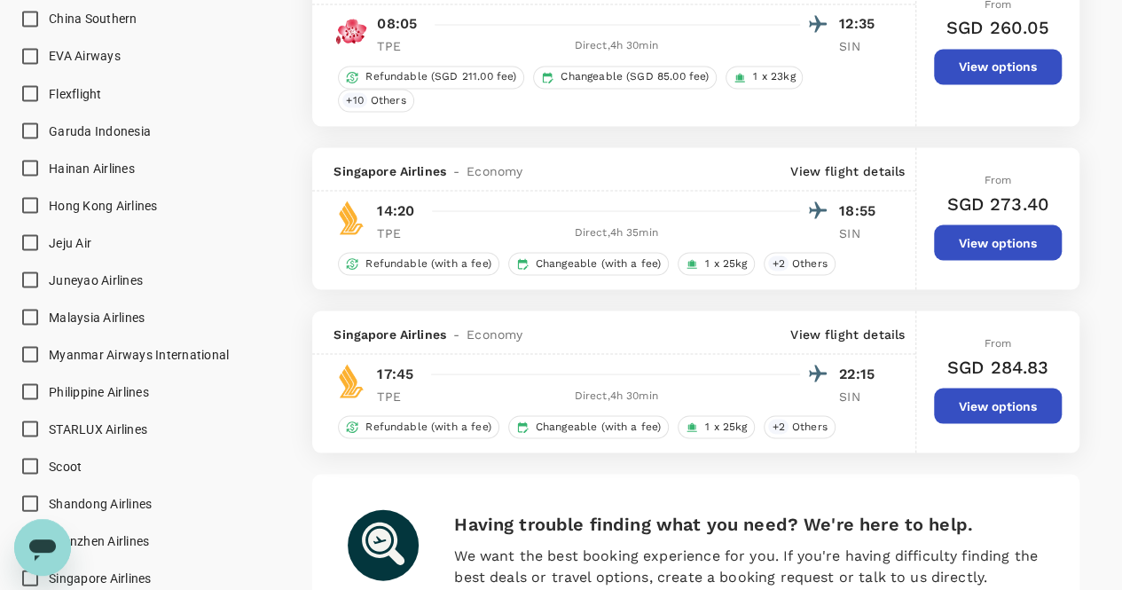
scroll to position [1672, 0]
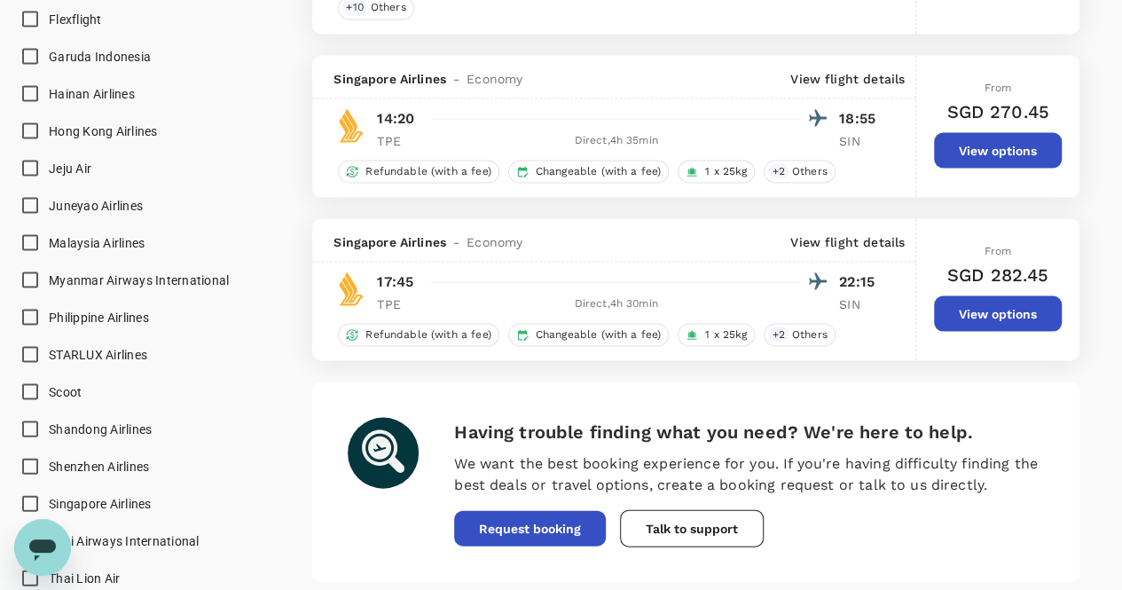
click at [379, 232] on span "Singapore Airlines" at bounding box center [390, 241] width 113 height 18
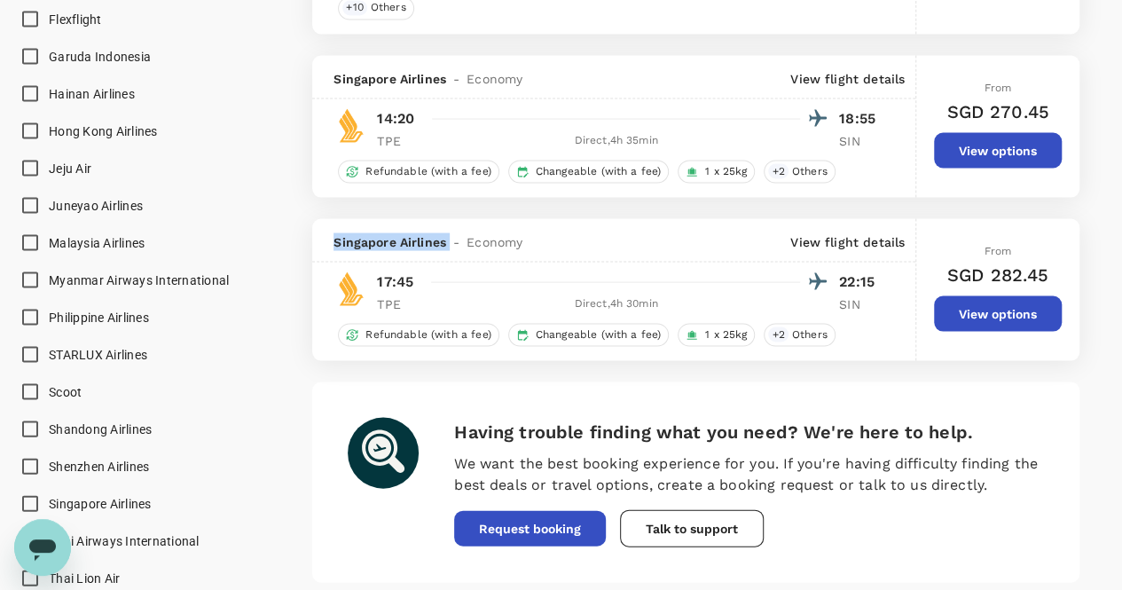
click at [379, 232] on span "Singapore Airlines" at bounding box center [390, 241] width 113 height 18
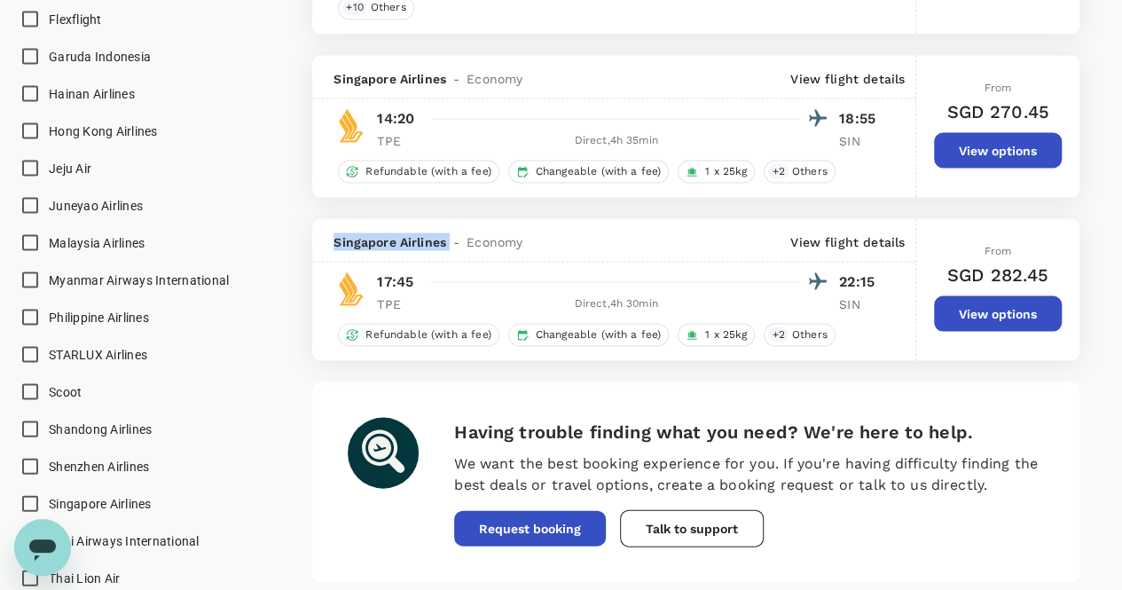
click at [379, 232] on span "Singapore Airlines" at bounding box center [390, 241] width 113 height 18
click at [469, 232] on span "Economy" at bounding box center [495, 241] width 56 height 18
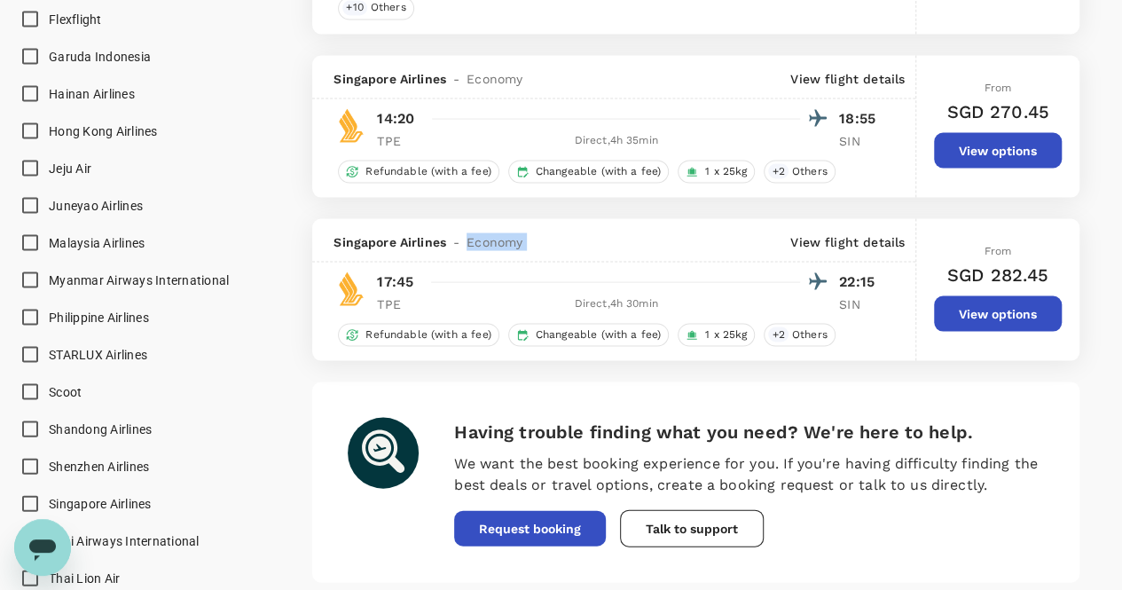
click at [469, 232] on span "Economy" at bounding box center [495, 241] width 56 height 18
click at [419, 233] on span "Singapore Airlines" at bounding box center [390, 241] width 113 height 18
click at [451, 232] on span "-" at bounding box center [456, 241] width 20 height 18
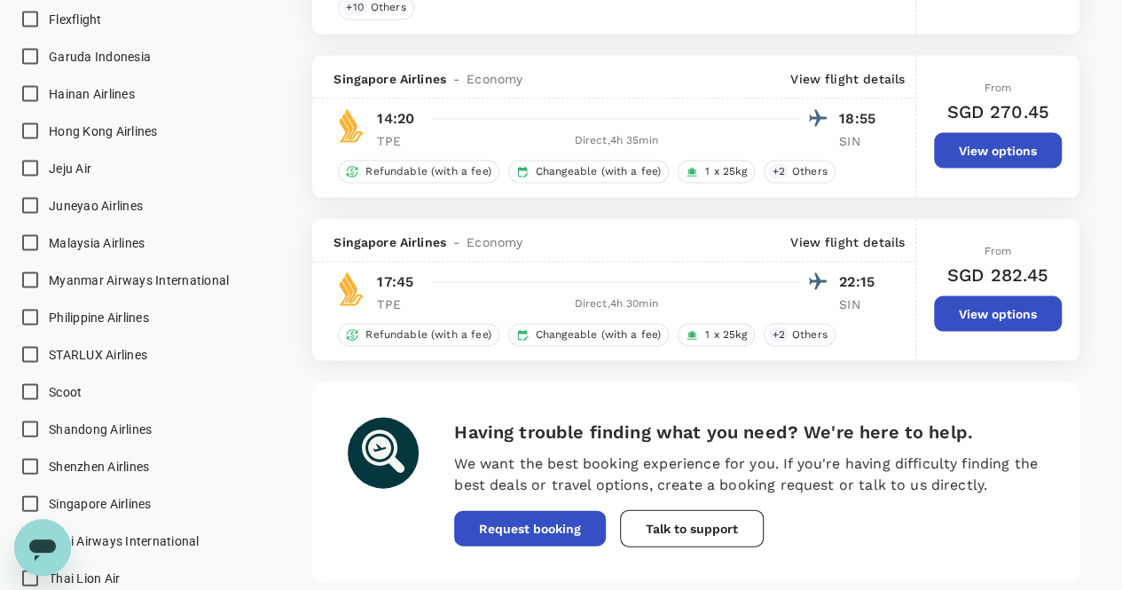
click at [458, 232] on span "-" at bounding box center [456, 241] width 20 height 18
click at [454, 232] on span "-" at bounding box center [456, 241] width 20 height 18
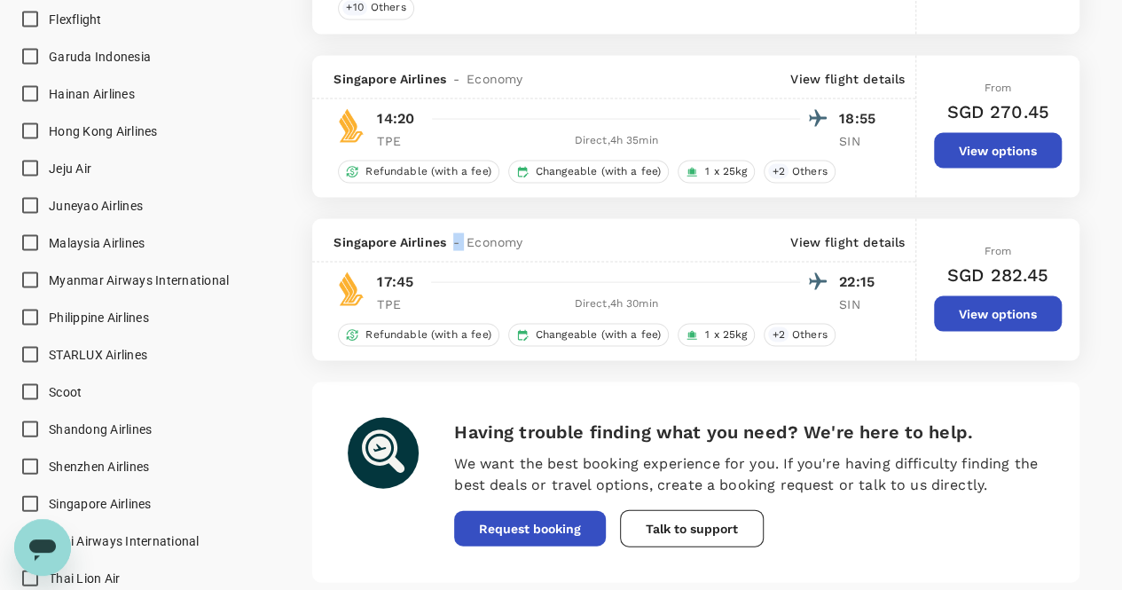
click at [454, 232] on span "-" at bounding box center [456, 241] width 20 height 18
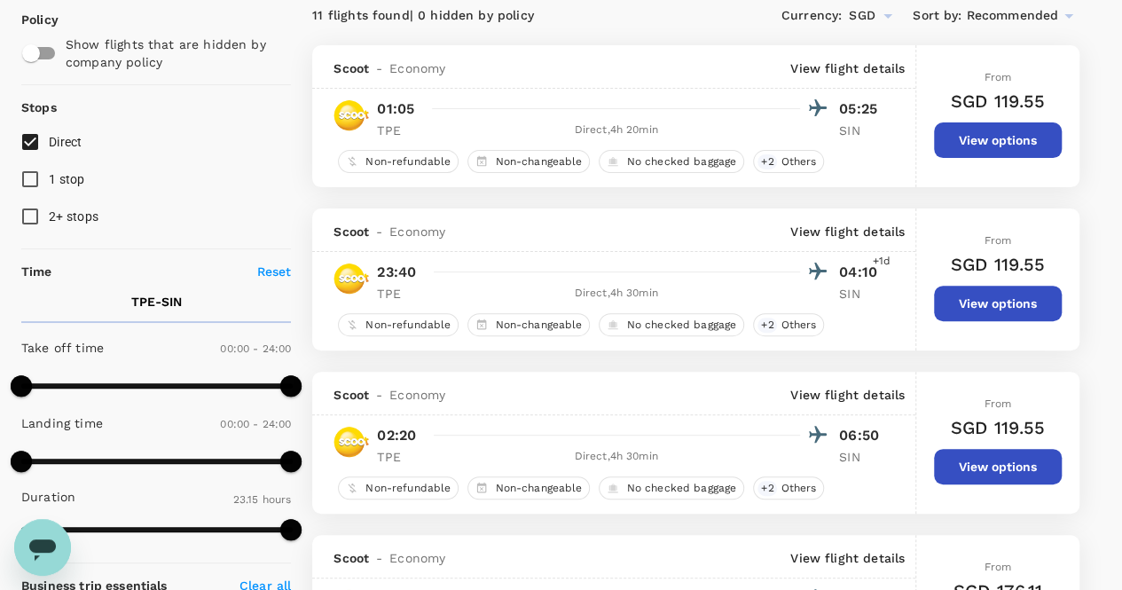
scroll to position [0, 0]
